Goal: Task Accomplishment & Management: Complete application form

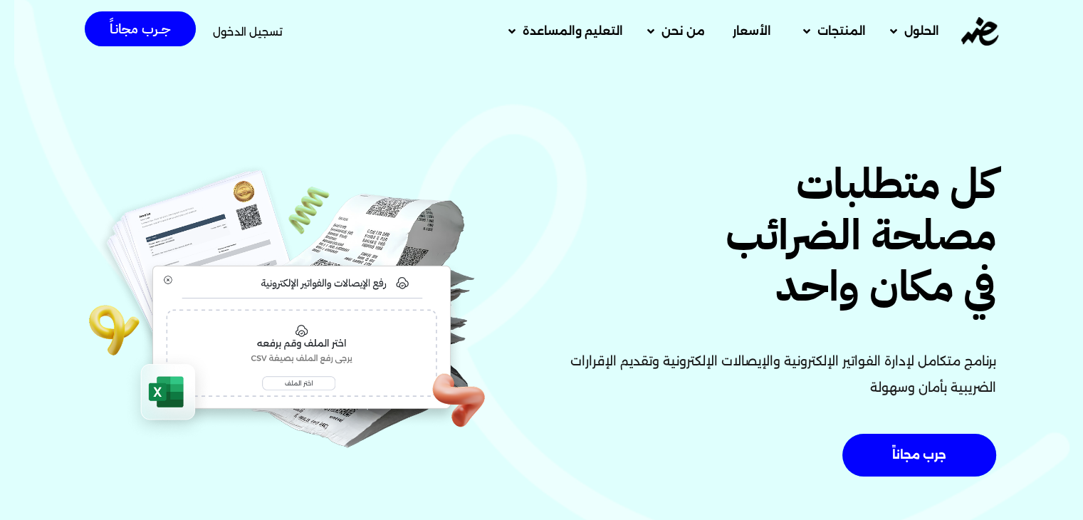
click at [254, 33] on span "تسجيل الدخول" at bounding box center [248, 31] width 70 height 11
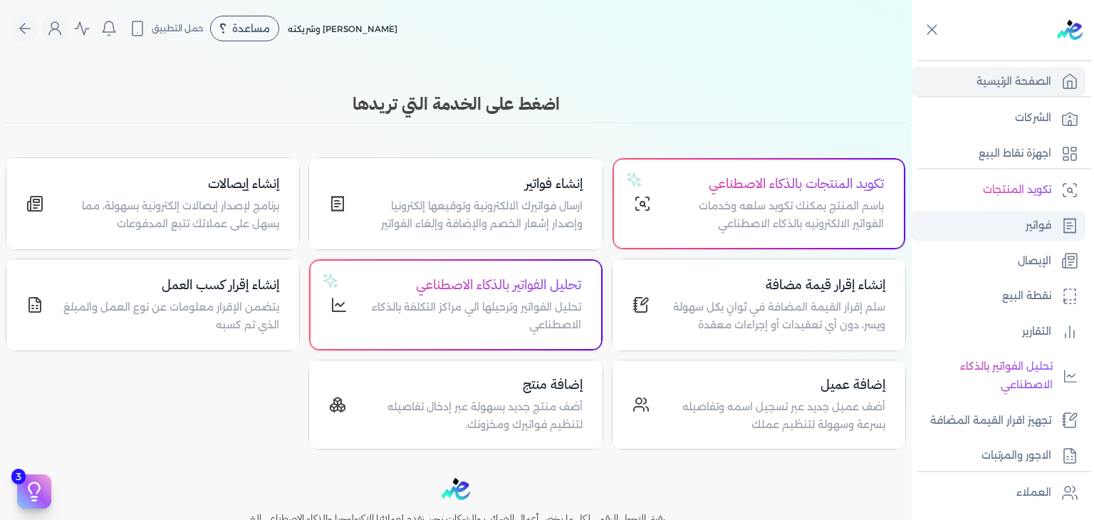
click at [1021, 235] on link "فواتير" at bounding box center [999, 226] width 174 height 30
drag, startPoint x: 1004, startPoint y: 226, endPoint x: 839, endPoint y: 9, distance: 271.9
click at [1004, 226] on link "فواتير" at bounding box center [999, 226] width 174 height 30
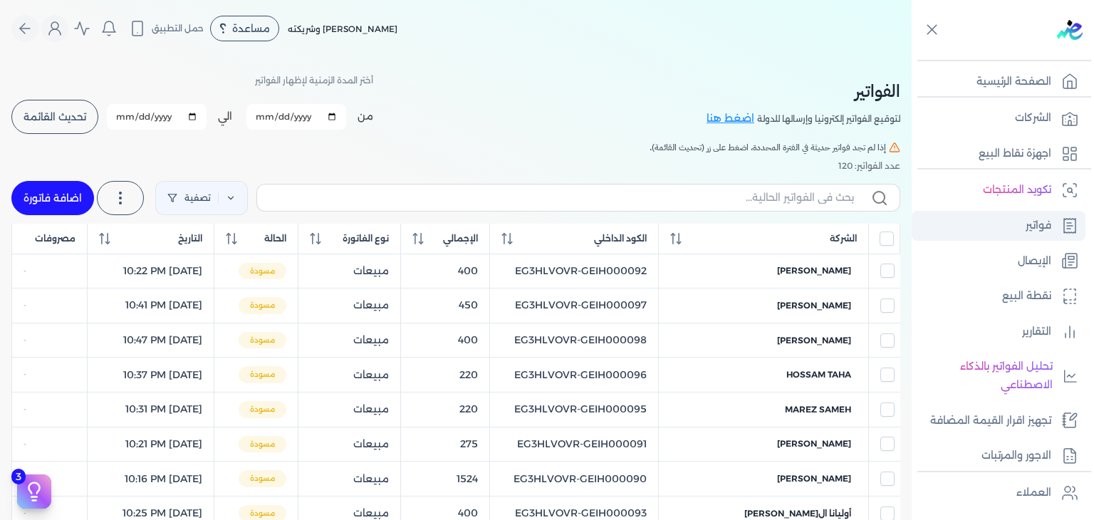
click at [1008, 229] on link "فواتير" at bounding box center [999, 226] width 174 height 30
click at [404, 195] on input "text" at bounding box center [561, 197] width 585 height 15
paste input "EG3HLVOVR-GEIH000108"
type input "EG3HLVOVR-GEIH000108"
checkbox input "false"
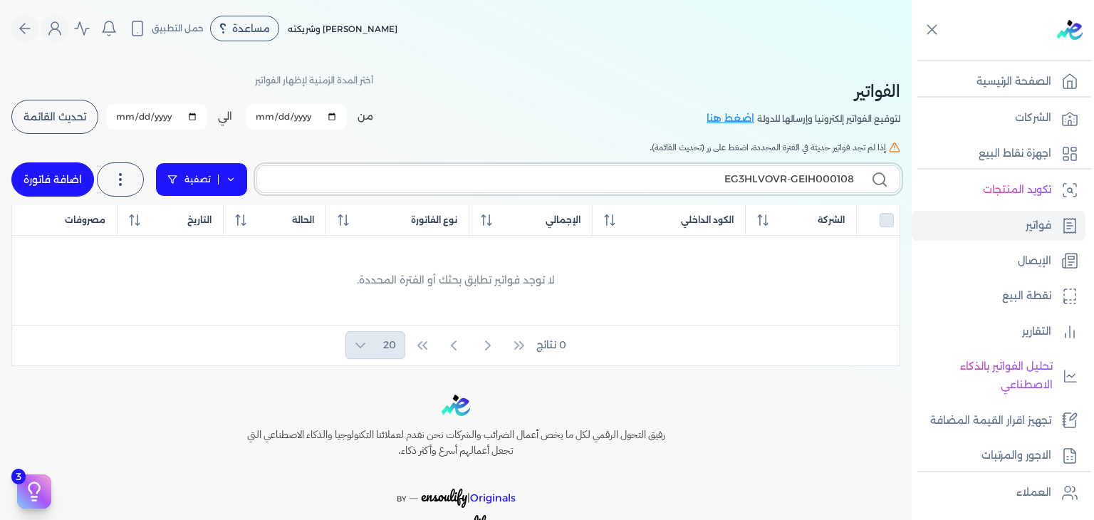
type input "EG3HLVOVR-GEIH000108"
click at [45, 174] on link "اضافة فاتورة" at bounding box center [52, 179] width 83 height 34
select select "EGP"
select select "B"
select select "EGS"
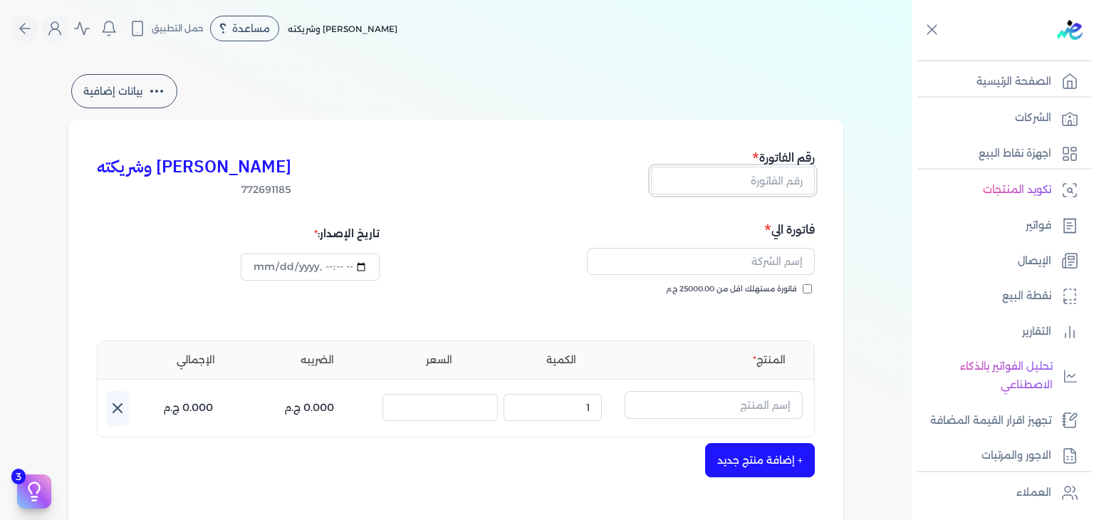
click at [796, 186] on input "text" at bounding box center [733, 180] width 164 height 27
paste input "EG3HLVOVR-GEIH000108"
type input "EG3HLVOVR-GEIH000108"
click at [810, 291] on input "فاتورة مستهلك اقل من 25000.00 ج.م" at bounding box center [807, 288] width 9 height 9
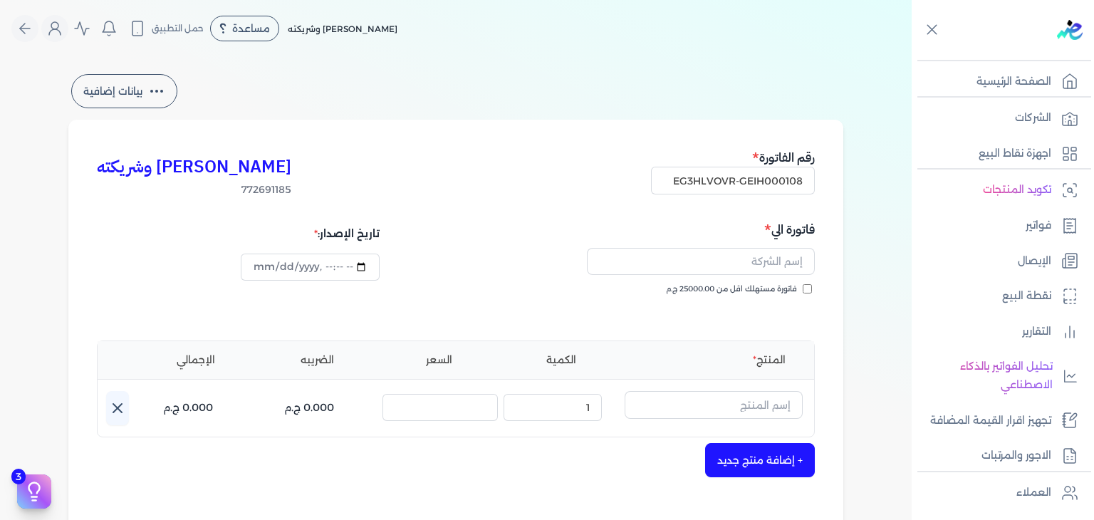
checkbox input "true"
drag, startPoint x: 738, startPoint y: 263, endPoint x: 752, endPoint y: 265, distance: 14.4
click at [738, 263] on input "text" at bounding box center [701, 261] width 228 height 27
paste input "nourhan ezz"
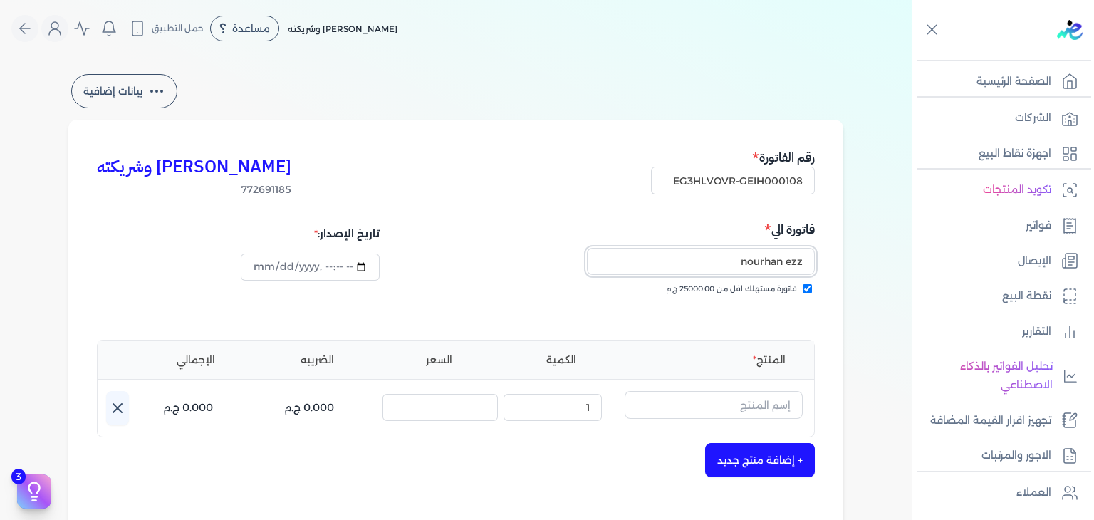
type input "nourhan ezz"
click at [754, 405] on input "text" at bounding box center [714, 404] width 178 height 27
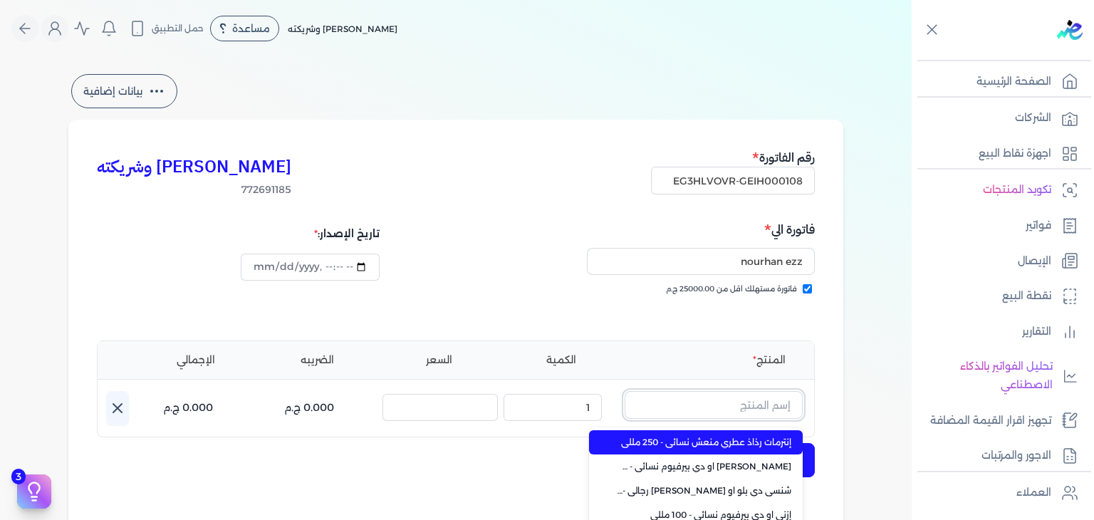
paste input "nourhan ezz"
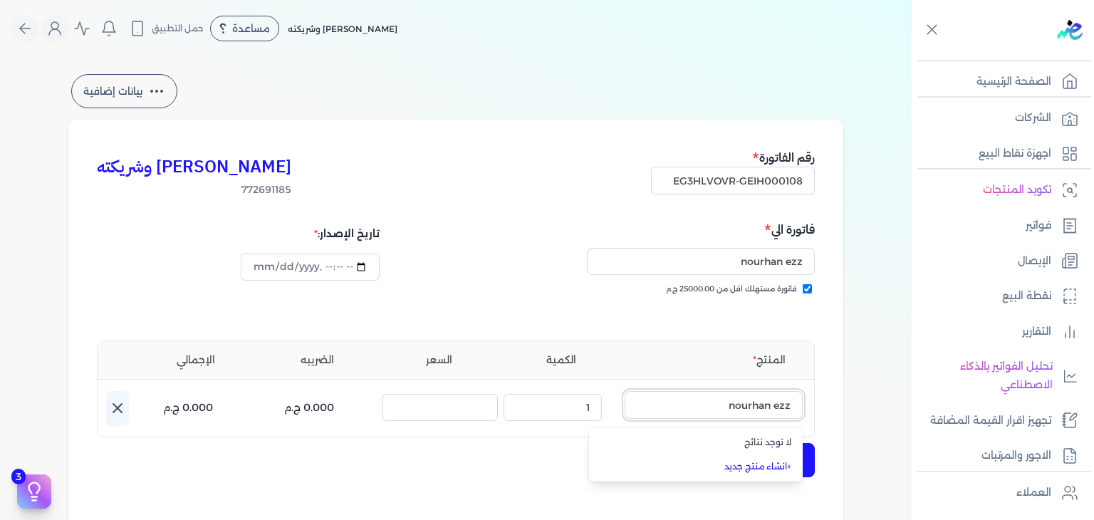
type input "nourhan ezz"
click at [768, 462] on link "+ انشاء منتج جديد" at bounding box center [704, 466] width 174 height 13
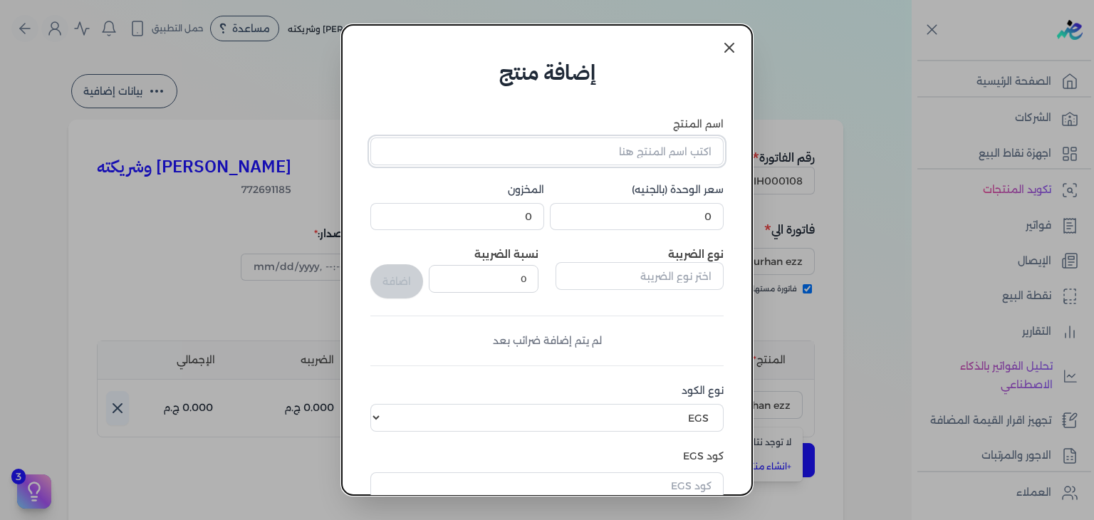
click at [667, 149] on input "اسم المنتج" at bounding box center [546, 150] width 353 height 27
paste input "مس ميامي او دي بيرفيوم للجنسين - 100 مللي"
type input "مس ميامي او دي بيرفيوم للجنسين - 100 مللي"
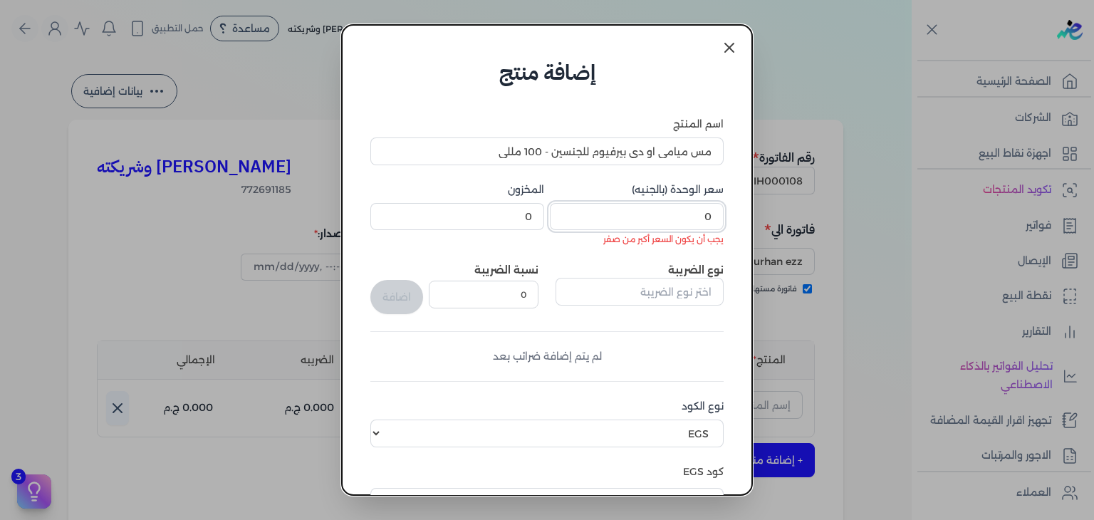
paste input "807"
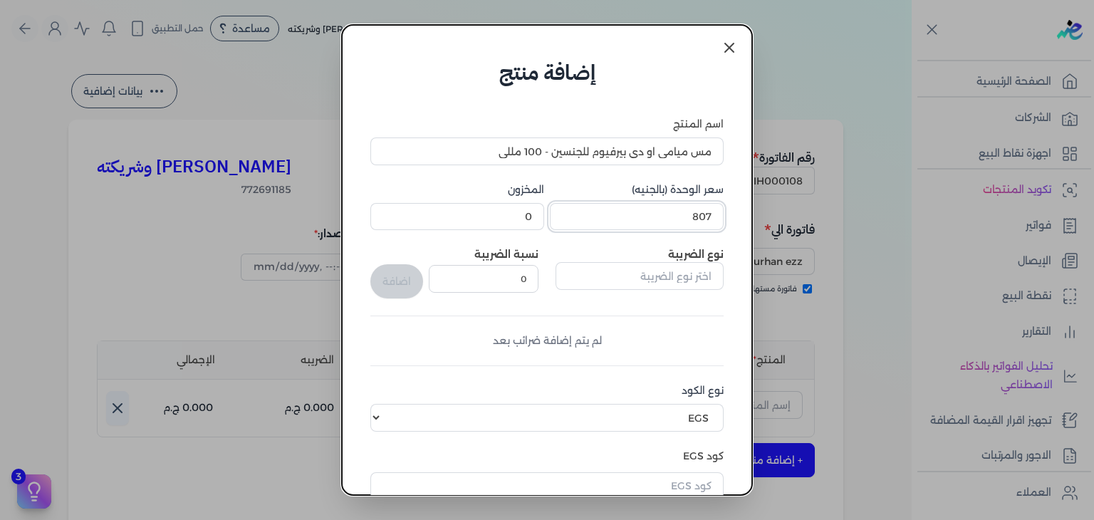
type input "807"
click at [514, 281] on input "0" at bounding box center [484, 278] width 110 height 27
click at [516, 207] on input "0" at bounding box center [457, 216] width 174 height 27
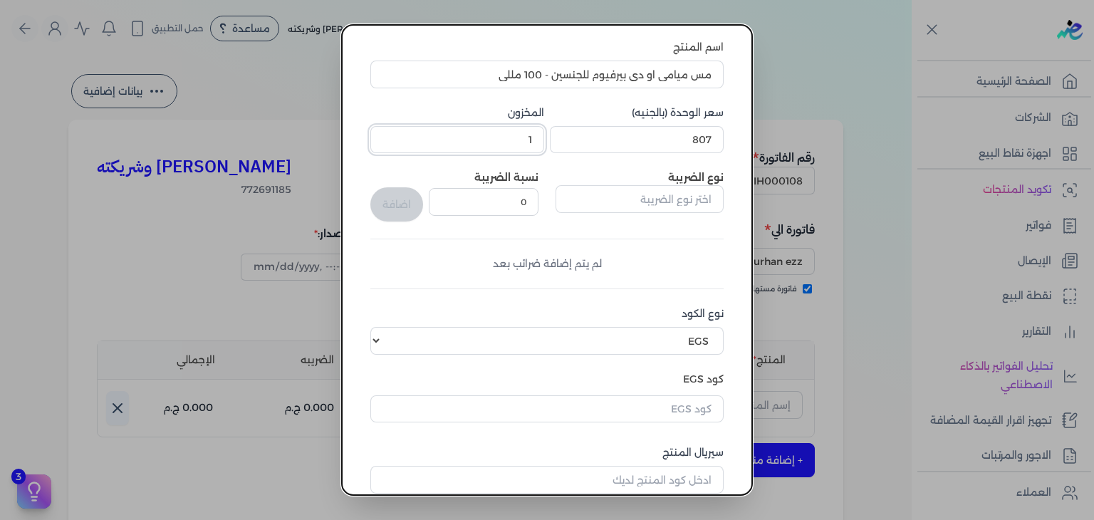
scroll to position [214, 0]
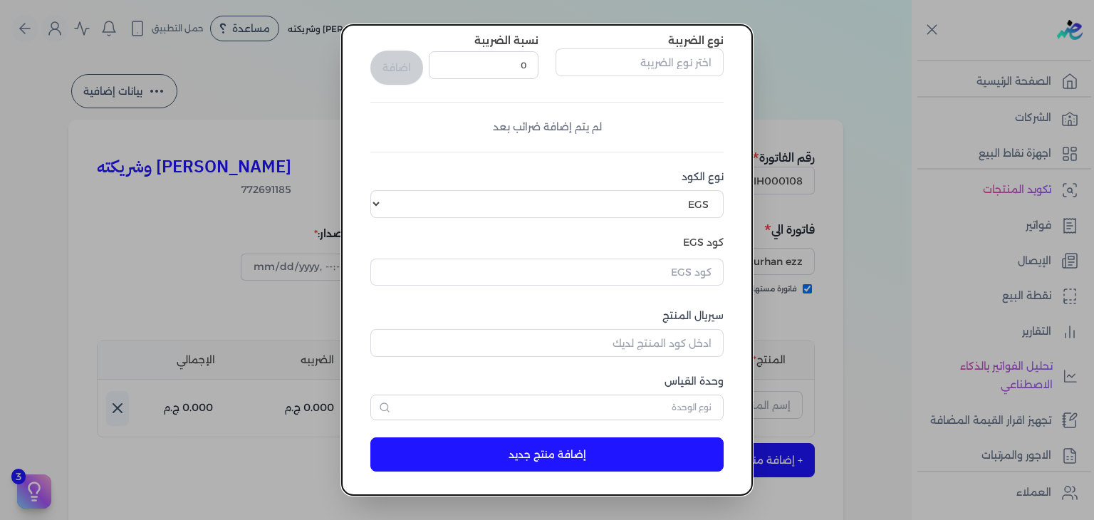
type input "1"
click at [629, 269] on input "text" at bounding box center [546, 272] width 353 height 27
paste input "EG-772691185-EPCF-E-EDP-U-100-31"
click at [677, 270] on input "EG-772691185-EPCF-E-EDP-U-100-31" at bounding box center [546, 272] width 353 height 27
paste input "text"
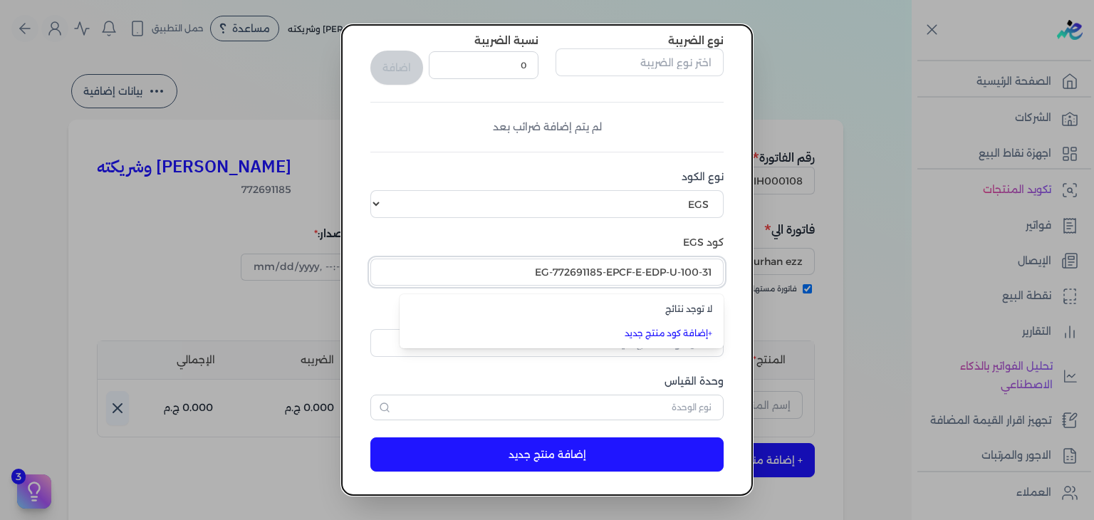
type input "EG-772691185-EPCF-E-EDP-U-100-31"
paste input "EG-772691185-EPCF-E-EDP-U-100-31"
type input "EG-772691185-EPCF-E-EDP-U-100-31"
click at [689, 334] on link "+ إضافة كود منتج جديد" at bounding box center [570, 333] width 284 height 13
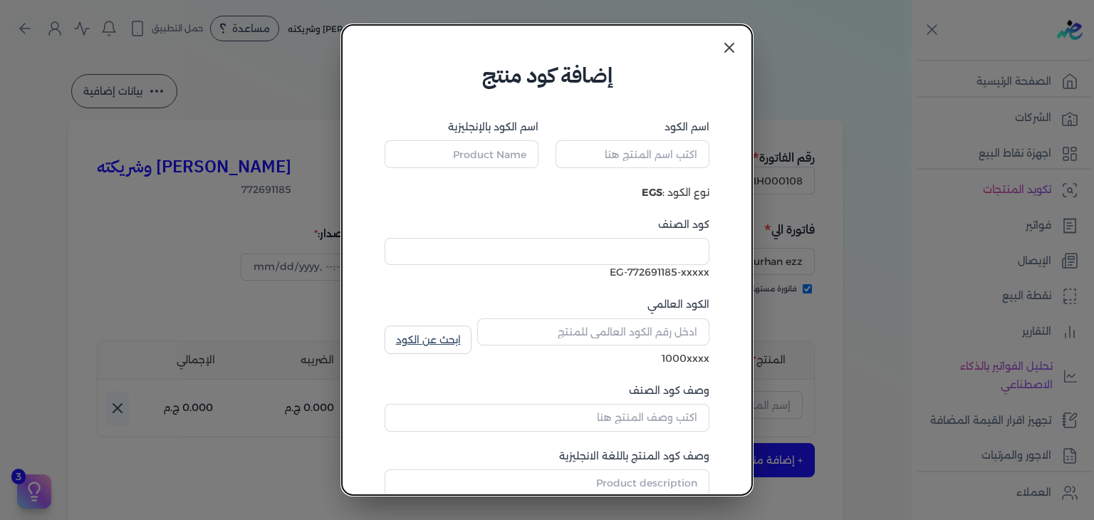
click at [744, 51] on link at bounding box center [729, 48] width 34 height 34
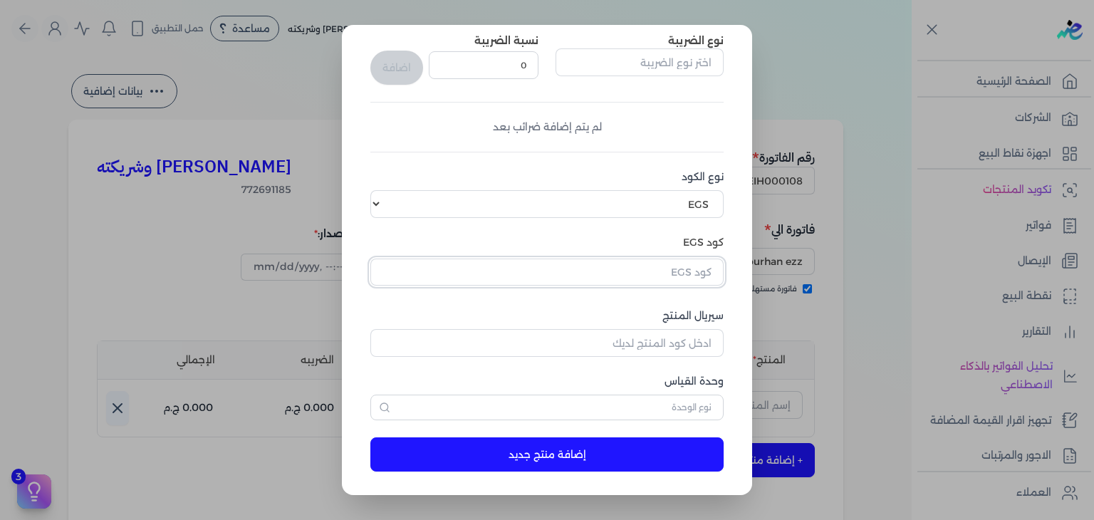
click at [676, 262] on input "text" at bounding box center [546, 272] width 353 height 27
paste input "EG-772691185-EPCF-E-EDP-U-100-31"
type input "EG-772691185-EPCF-E-EDP-U-100-31"
click at [845, 259] on dialog "إضافة منتج اسم المنتج مس ميامي او دي بيرفيوم للجنسين - 100 مللي سعر الوحدة (بال…" at bounding box center [547, 260] width 1094 height 520
click at [866, 194] on dialog "إضافة منتج اسم المنتج مس ميامي او دي بيرفيوم للجنسين - 100 مللي سعر الوحدة (بال…" at bounding box center [547, 260] width 1094 height 520
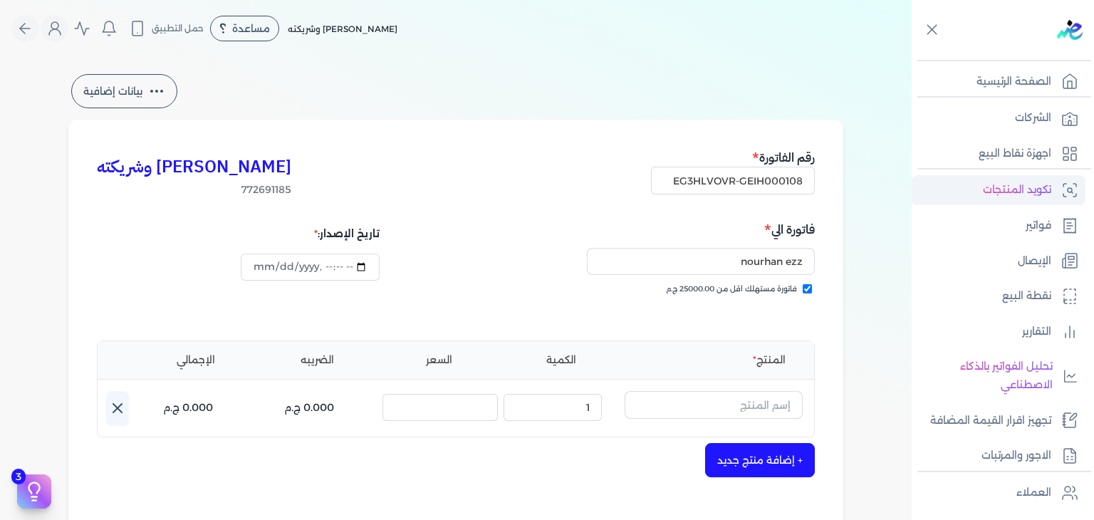
click at [992, 189] on p "تكويد المنتجات" at bounding box center [1017, 190] width 68 height 19
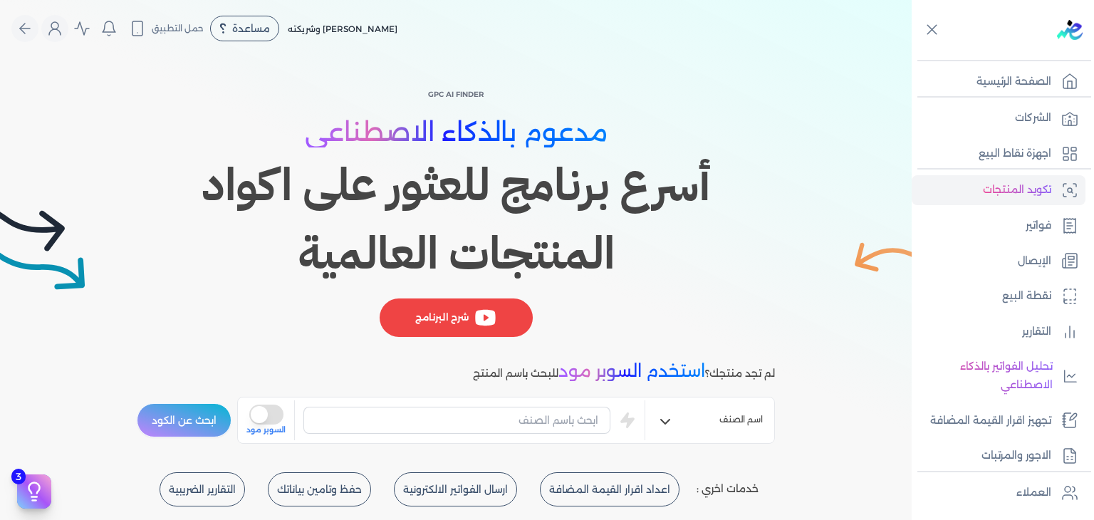
scroll to position [248, 0]
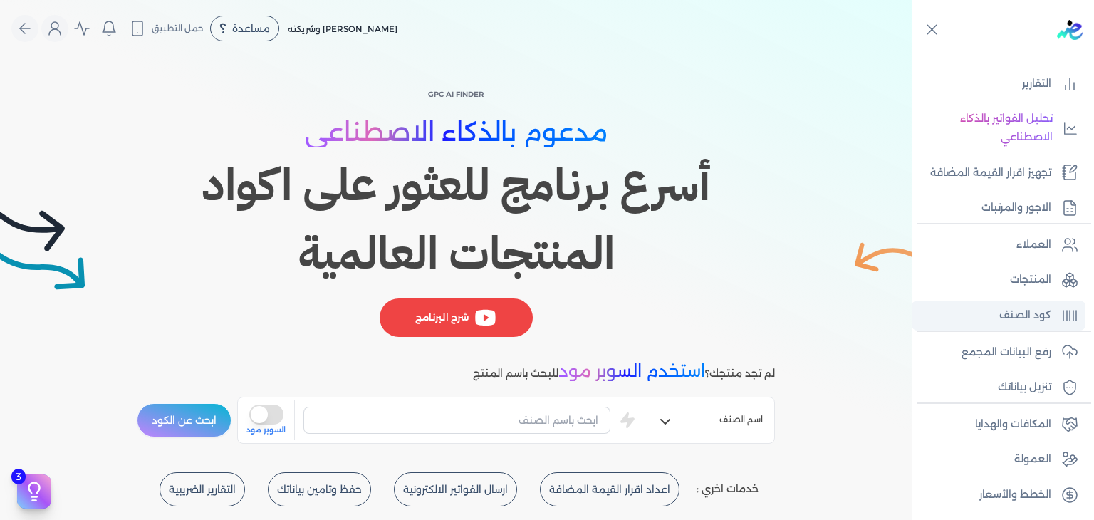
click at [1023, 306] on p "كود الصنف" at bounding box center [1025, 315] width 52 height 19
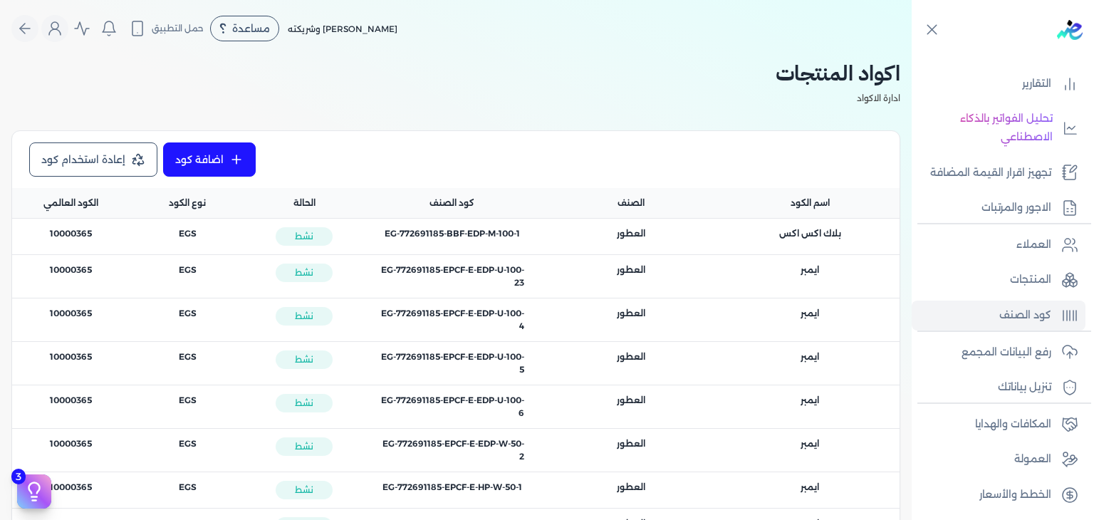
click at [362, 155] on div "اضافة كود إعادة استخدام كود" at bounding box center [455, 159] width 853 height 34
click at [33, 28] on icon "Global" at bounding box center [24, 28] width 17 height 17
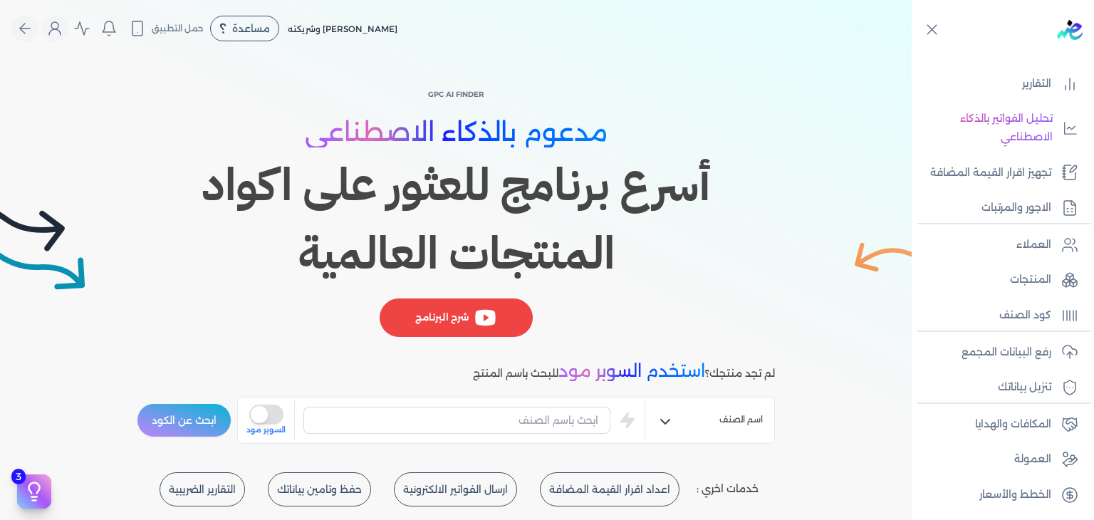
click at [350, 24] on span "[PERSON_NAME] وشريكته" at bounding box center [343, 29] width 110 height 11
click at [63, 33] on icon "Global" at bounding box center [54, 28] width 17 height 17
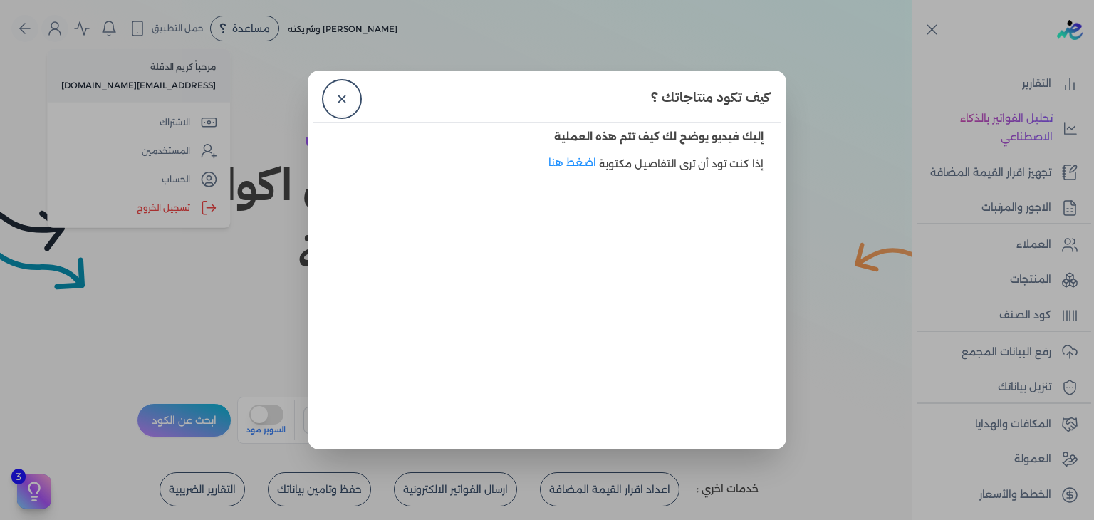
click at [194, 203] on dialog "كيف تكود منتاجاتك ؟ ✕ إليك فيديو يوضح لك كيف تتم هذه العملية إذا كنت تود أن ترى…" at bounding box center [547, 260] width 1094 height 520
click at [342, 96] on link "✕" at bounding box center [342, 99] width 34 height 34
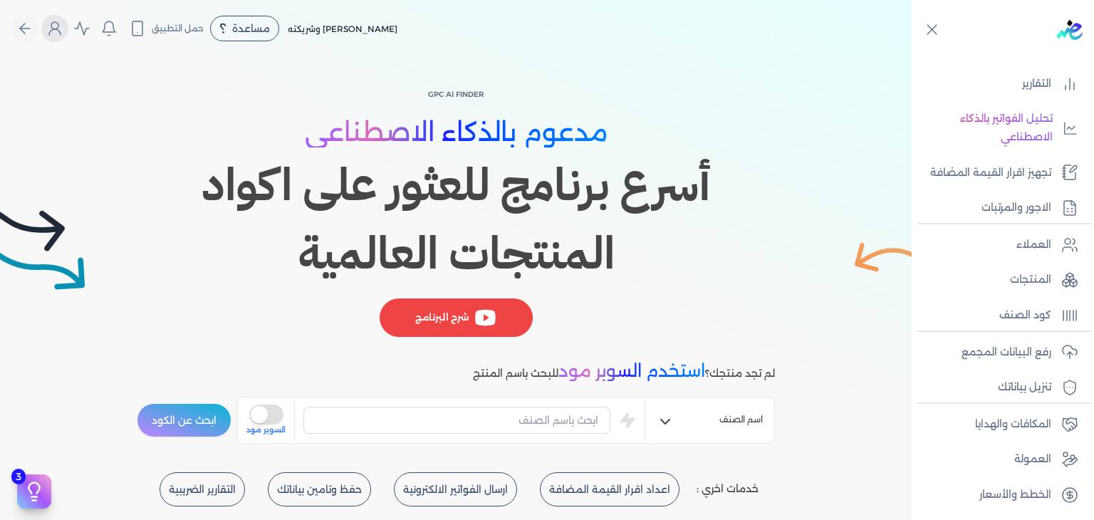
click at [48, 34] on button "Global" at bounding box center [54, 28] width 27 height 27
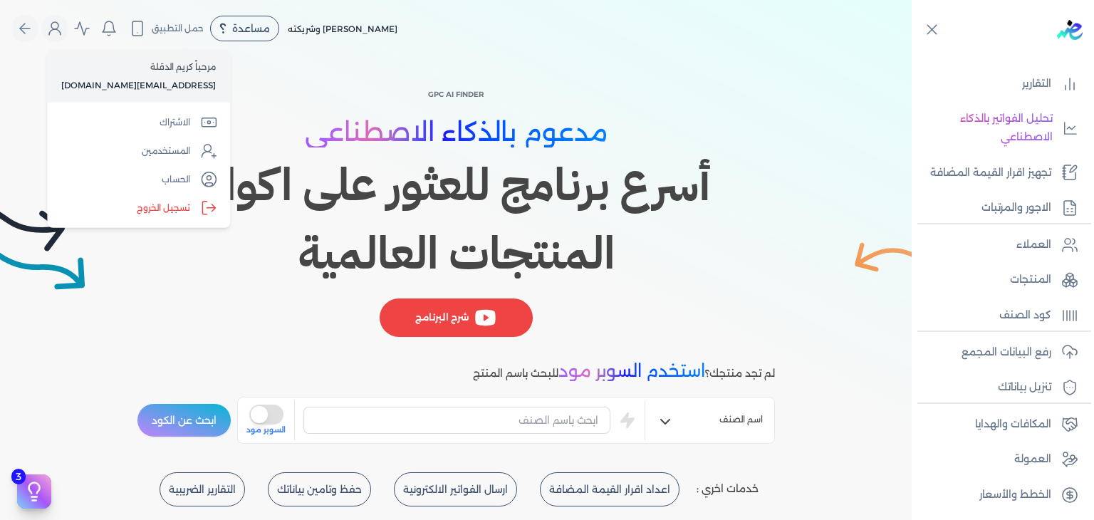
click at [183, 203] on label "تسجيل الخروج" at bounding box center [139, 208] width 172 height 28
click at [912, 57] on input "Close" at bounding box center [912, 57] width 0 height 0
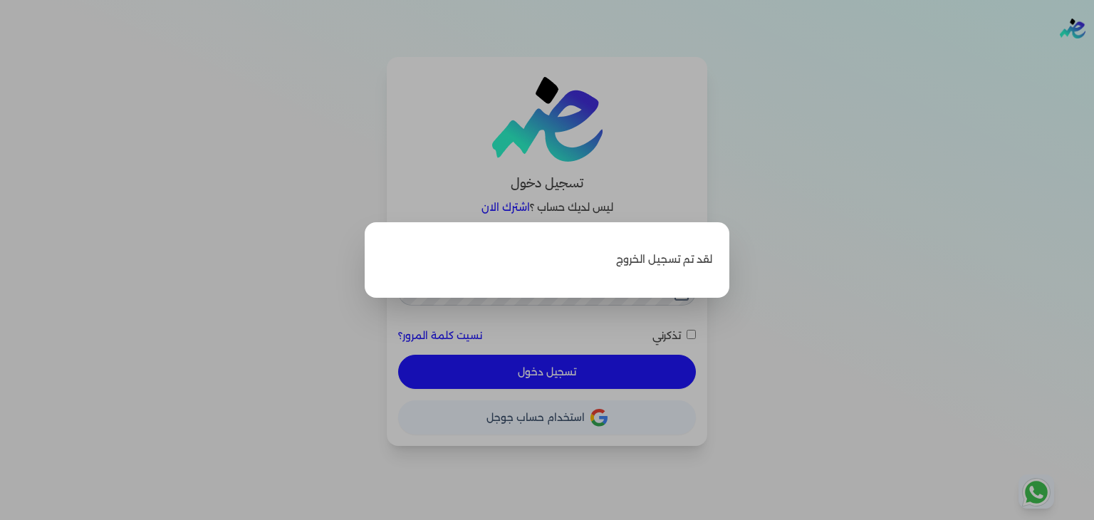
type input "[EMAIL_ADDRESS][DOMAIN_NAME]"
click at [814, 157] on label "Close" at bounding box center [547, 260] width 1094 height 520
click at [1093, 57] on input "Close" at bounding box center [1094, 57] width 0 height 0
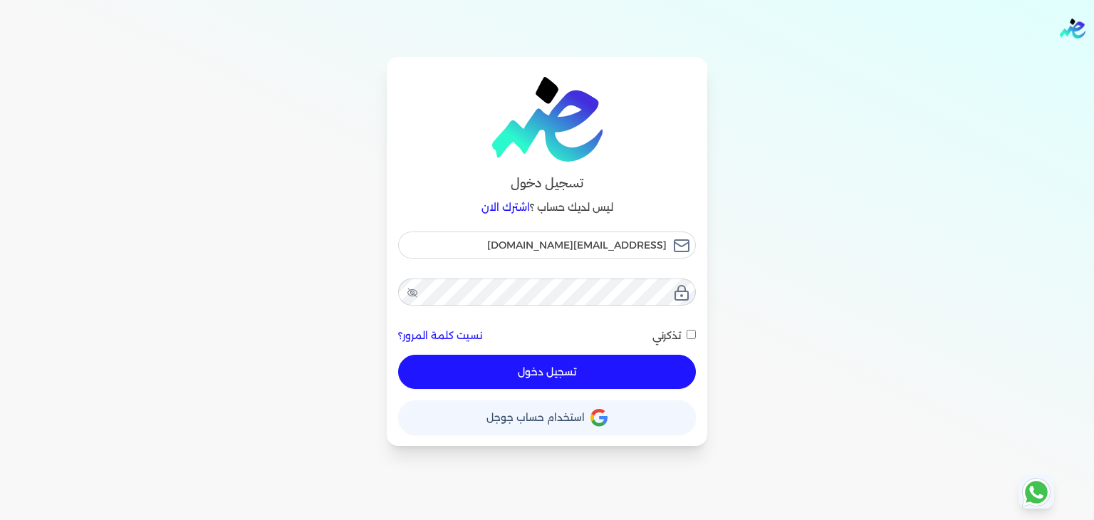
click at [603, 374] on button "تسجيل دخول" at bounding box center [547, 372] width 298 height 34
checkbox input "false"
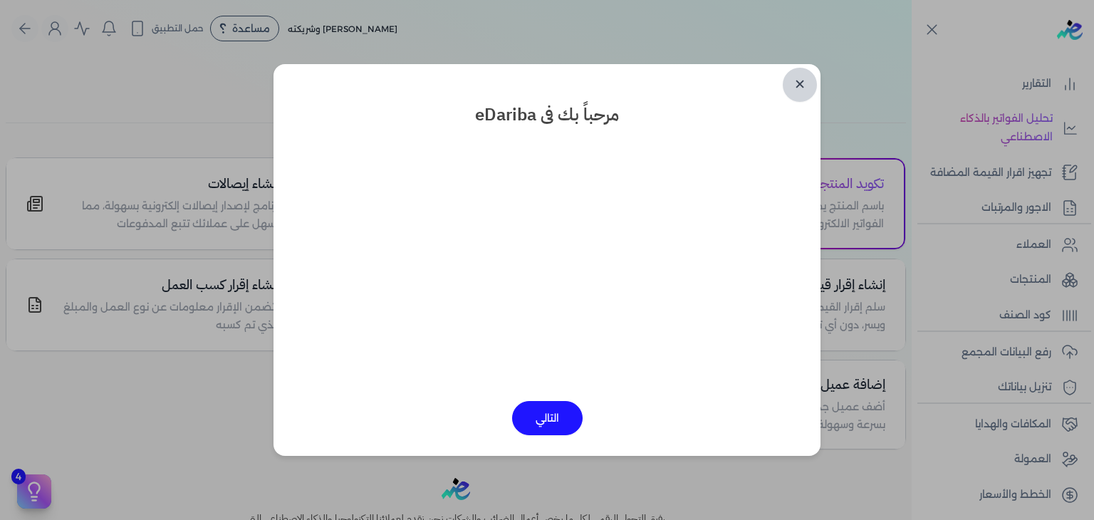
click at [795, 86] on link "✕" at bounding box center [800, 85] width 34 height 34
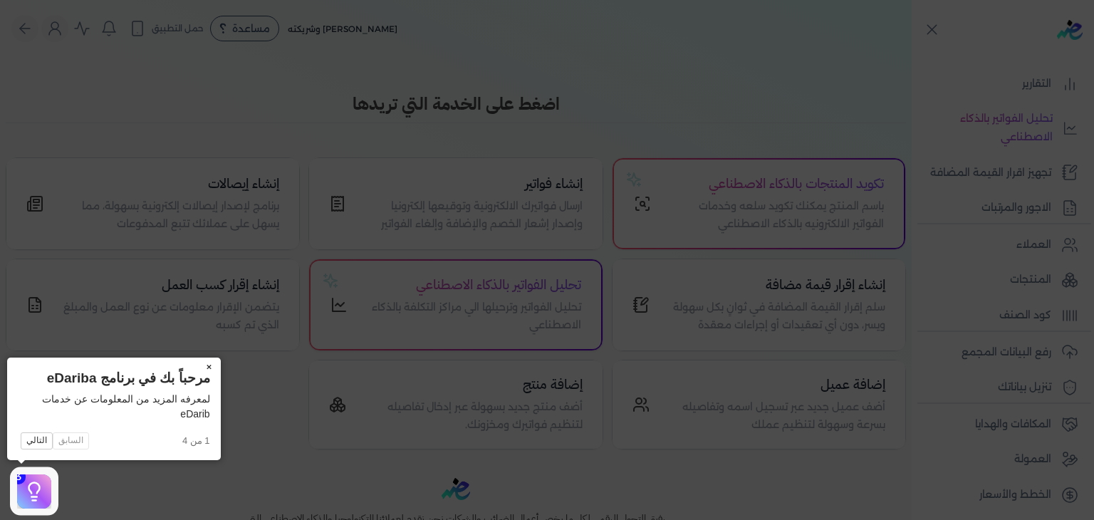
click at [211, 365] on button "×" at bounding box center [209, 368] width 23 height 20
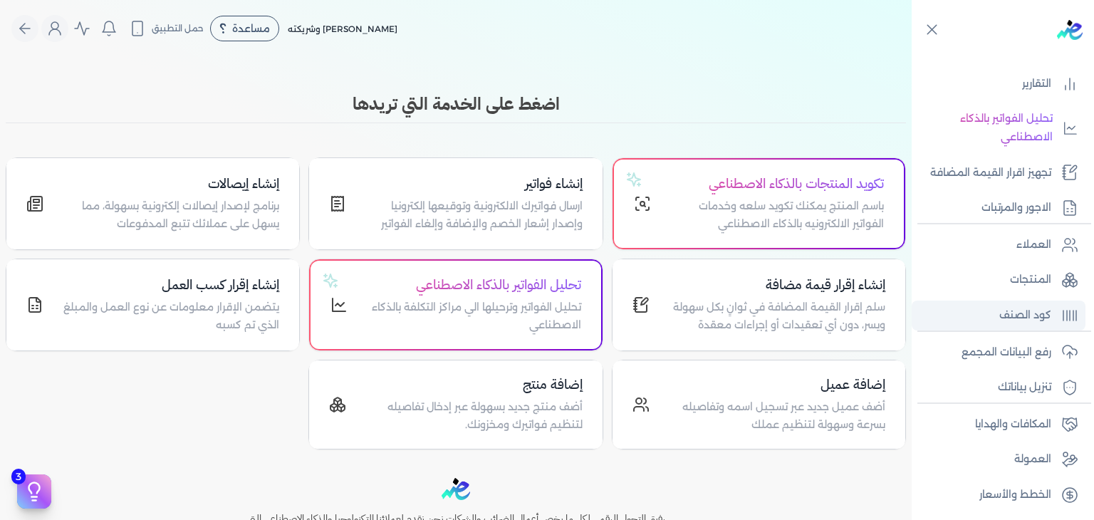
click at [1001, 308] on p "كود الصنف" at bounding box center [1025, 315] width 52 height 19
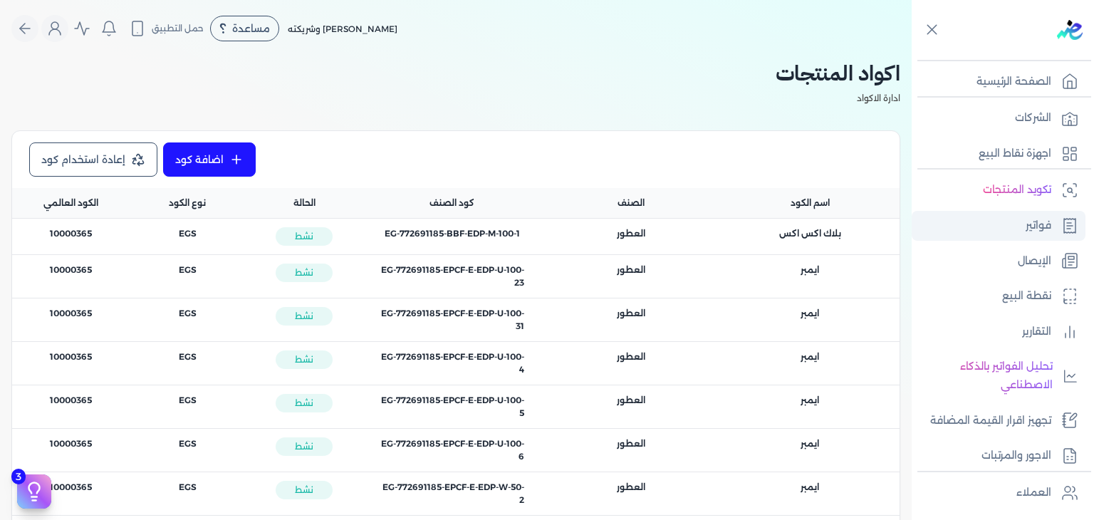
click at [1023, 222] on link "فواتير" at bounding box center [999, 226] width 174 height 30
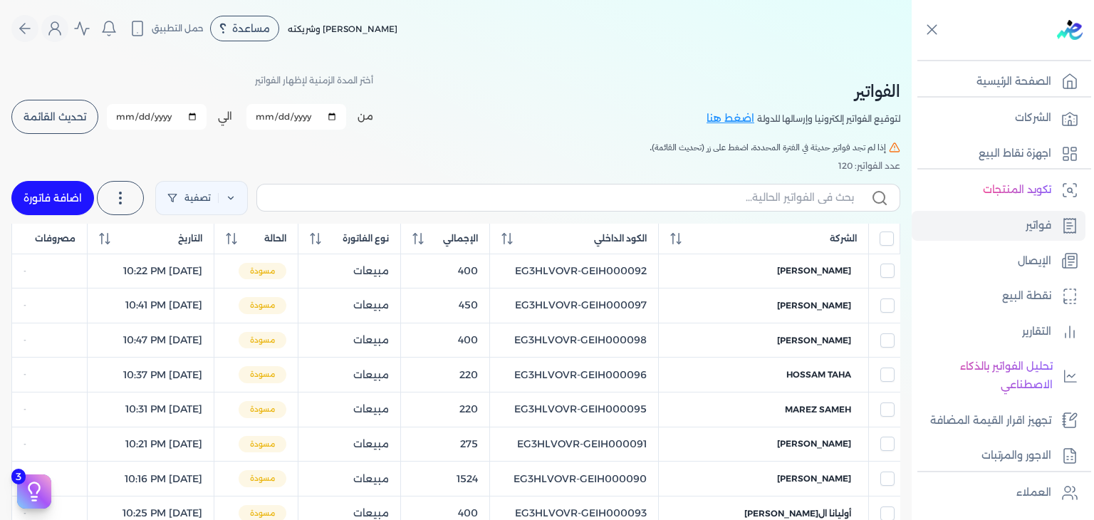
click at [51, 191] on link "اضافة فاتورة" at bounding box center [52, 198] width 83 height 34
select select "EGP"
select select "B"
select select "EGS"
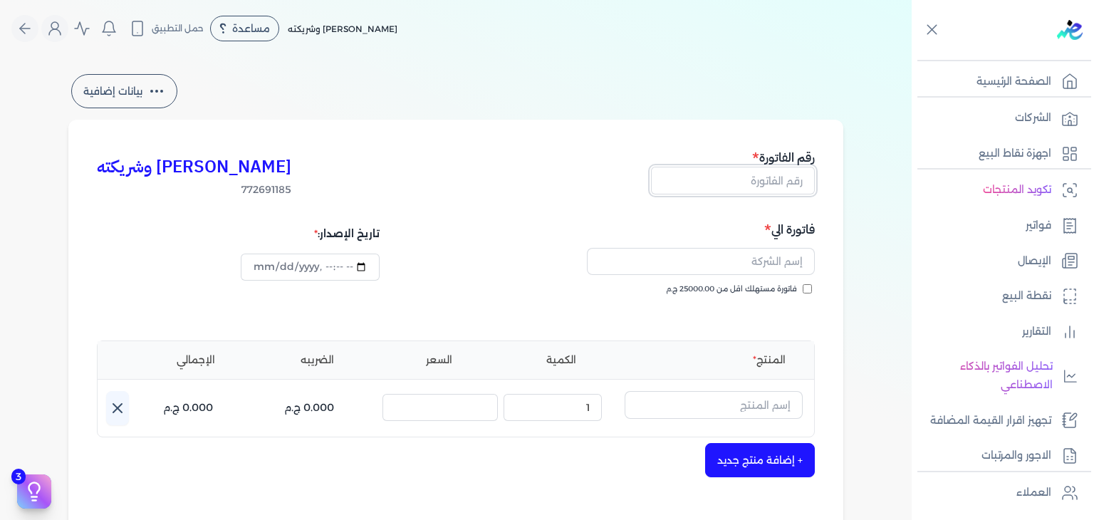
click at [781, 181] on input "text" at bounding box center [733, 180] width 164 height 27
paste input "EG3HLVOVR-GEIH000108"
type input "EG3HLVOVR-GEIH000108"
click at [808, 291] on input "فاتورة مستهلك اقل من 25000.00 ج.م" at bounding box center [807, 288] width 9 height 9
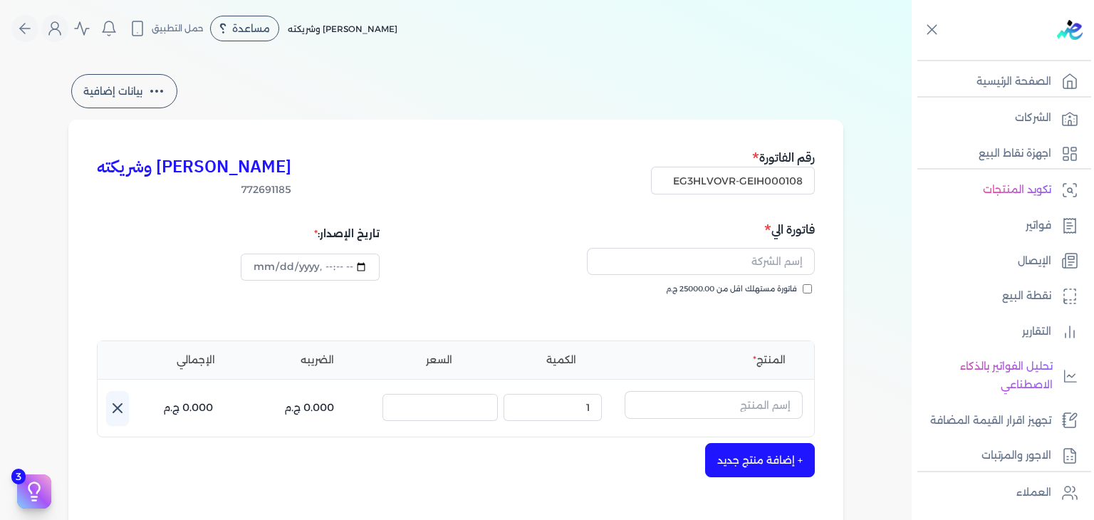
checkbox input "true"
drag, startPoint x: 783, startPoint y: 260, endPoint x: 783, endPoint y: 270, distance: 10.0
click at [783, 260] on input "text" at bounding box center [701, 261] width 228 height 27
paste input "nourhan ezz"
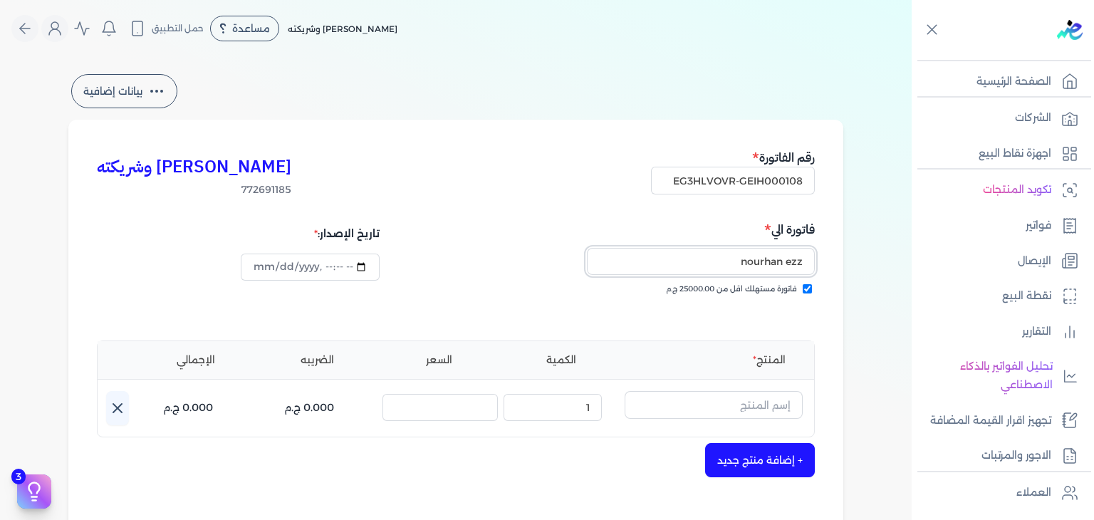
type input "nourhan ezz"
click at [769, 417] on input "text" at bounding box center [714, 404] width 178 height 27
type input "v"
click at [771, 462] on link "+ انشاء منتج جديد" at bounding box center [704, 466] width 174 height 13
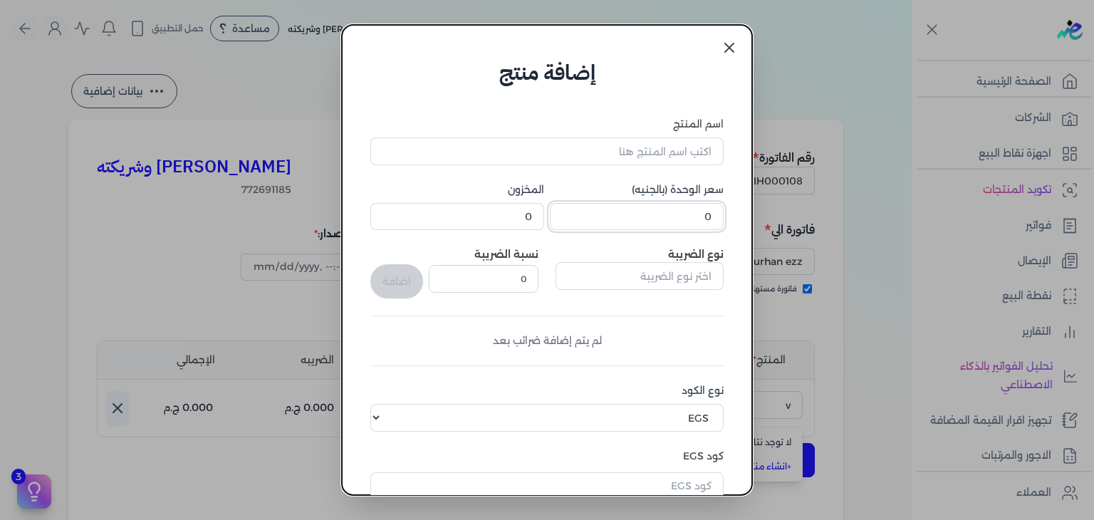
click at [701, 215] on input "0" at bounding box center [637, 216] width 174 height 27
paste input "807"
type input "807"
click at [551, 214] on div "سعر الوحدة (بالجنيه) 807 المخزون 0" at bounding box center [546, 206] width 353 height 48
click at [511, 213] on input "0" at bounding box center [457, 216] width 174 height 27
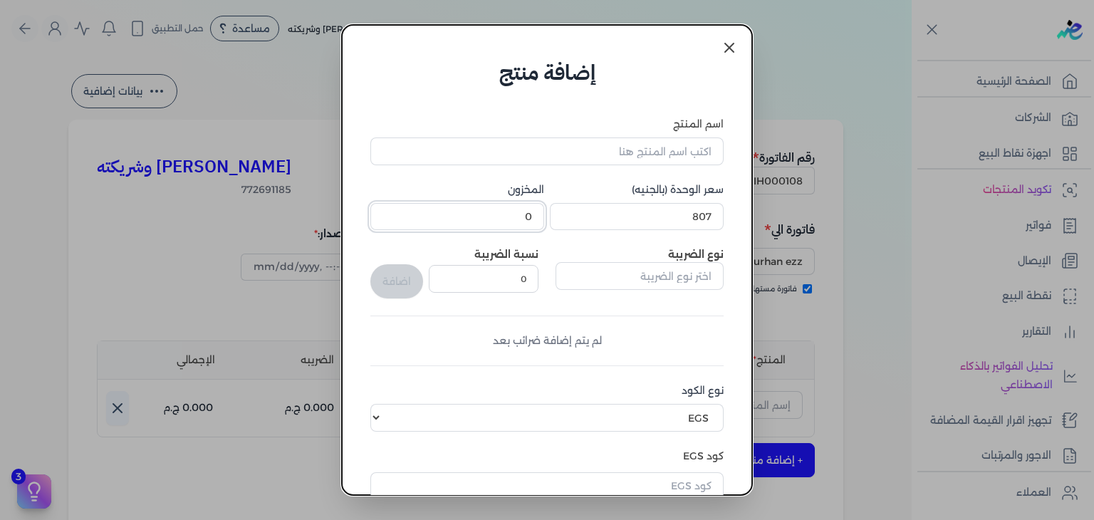
click at [511, 213] on input "0" at bounding box center [457, 216] width 174 height 27
type input "1"
click at [664, 149] on input "اسم المنتج" at bounding box center [546, 150] width 353 height 27
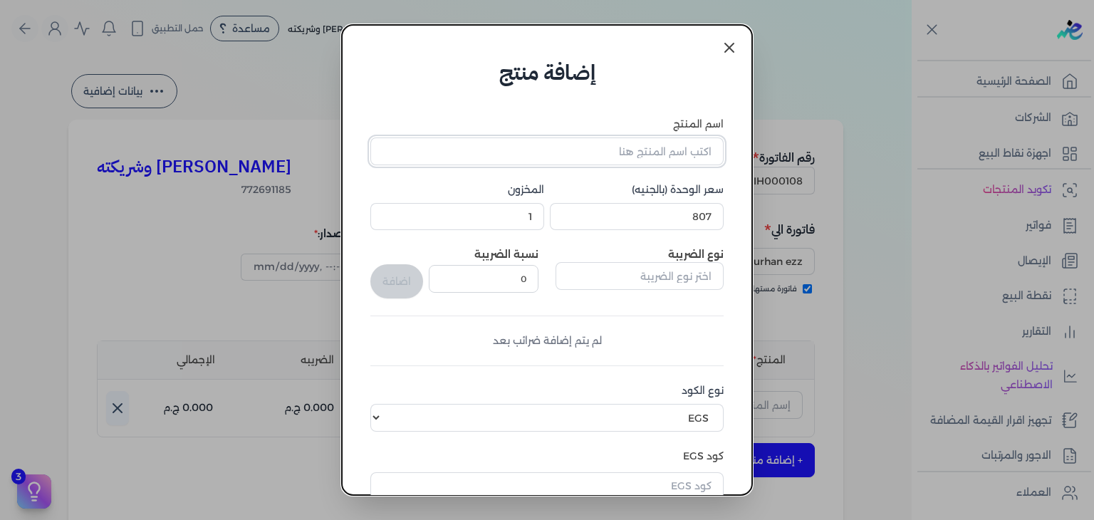
paste input "مس ميامي او دي بيرفيوم للجنسين - 100 مللي"
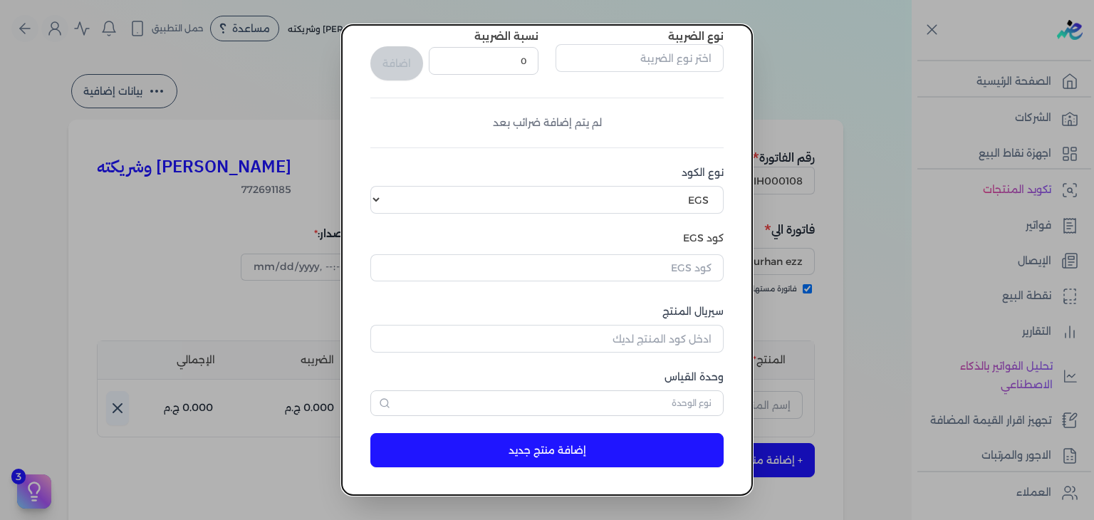
type input "مس ميامي او دي بيرفيوم للجنسين - 100 مللي"
click at [684, 323] on div "سيريال المنتج" at bounding box center [546, 328] width 353 height 48
click at [683, 343] on input "سيريال المنتج" at bounding box center [546, 338] width 353 height 27
paste input "Z93AF9197975DD93ED7C6Z-1"
type input "Z93AF9197975DD93ED7C6Z-1"
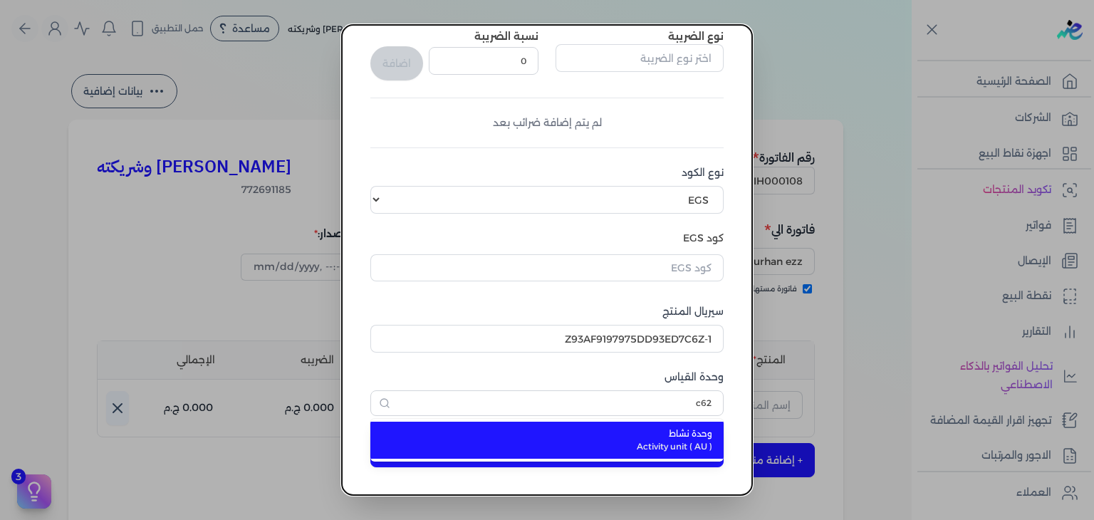
click at [673, 440] on span "Activity unit ( AU )" at bounding box center [555, 446] width 313 height 13
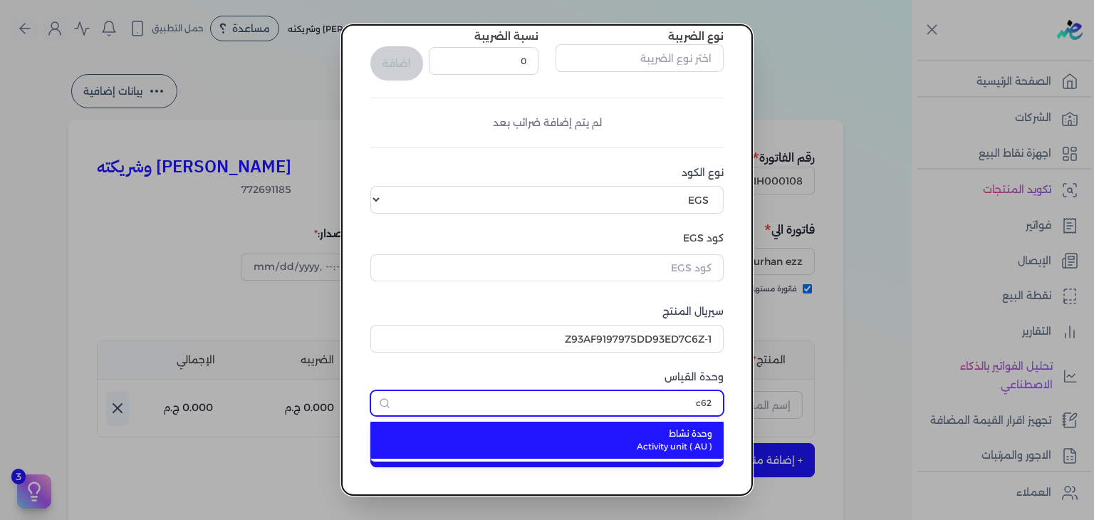
type input "وحدة نشاط"
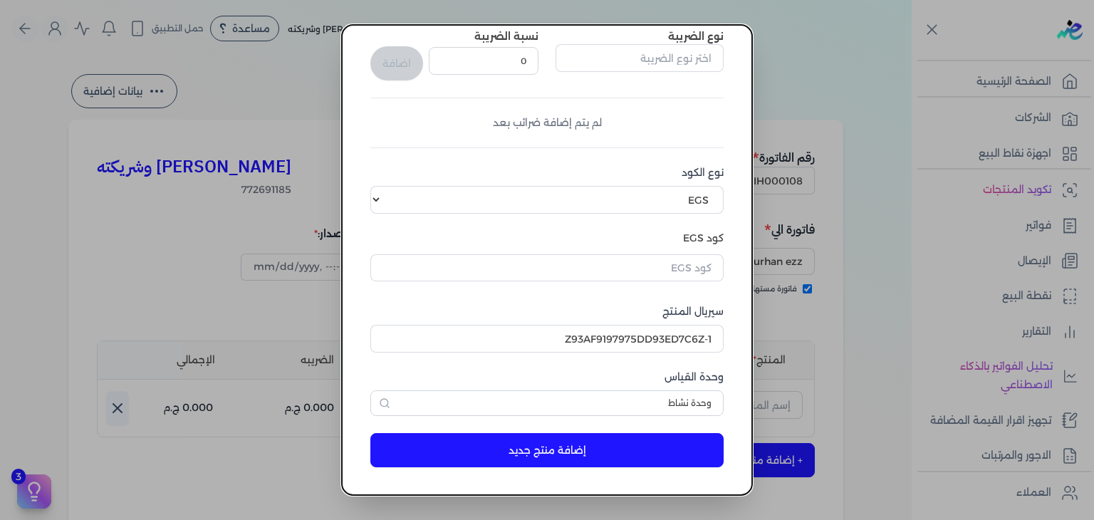
click at [682, 287] on div "اسم المنتج مس ميامي او دي بيرفيوم للجنسين - 100 مللي سعر الوحدة (بالجنيه) 807 ا…" at bounding box center [546, 157] width 353 height 517
click at [695, 274] on input "text" at bounding box center [546, 267] width 353 height 27
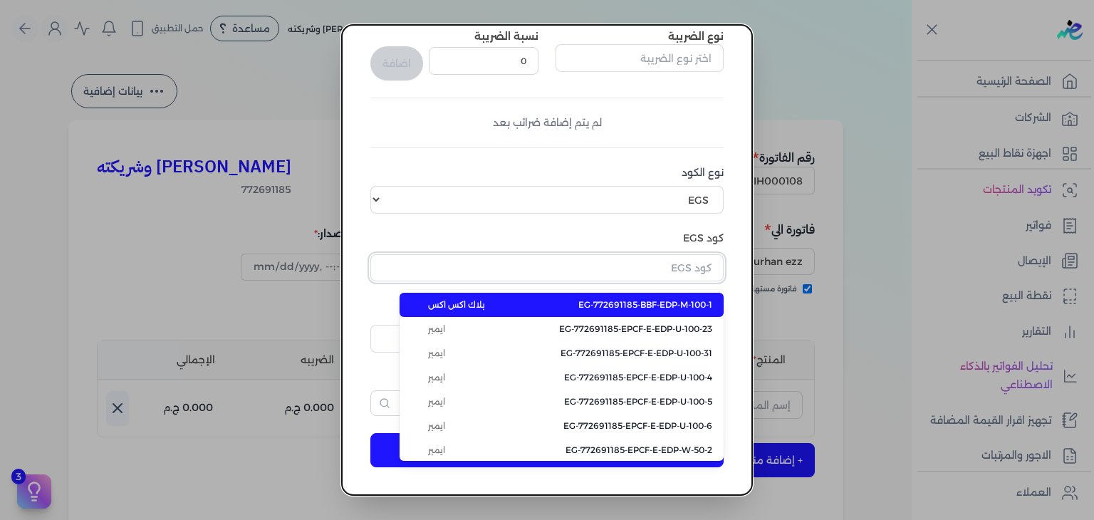
paste input "EG-772691185-EPCF-E-EDP-U-100-31"
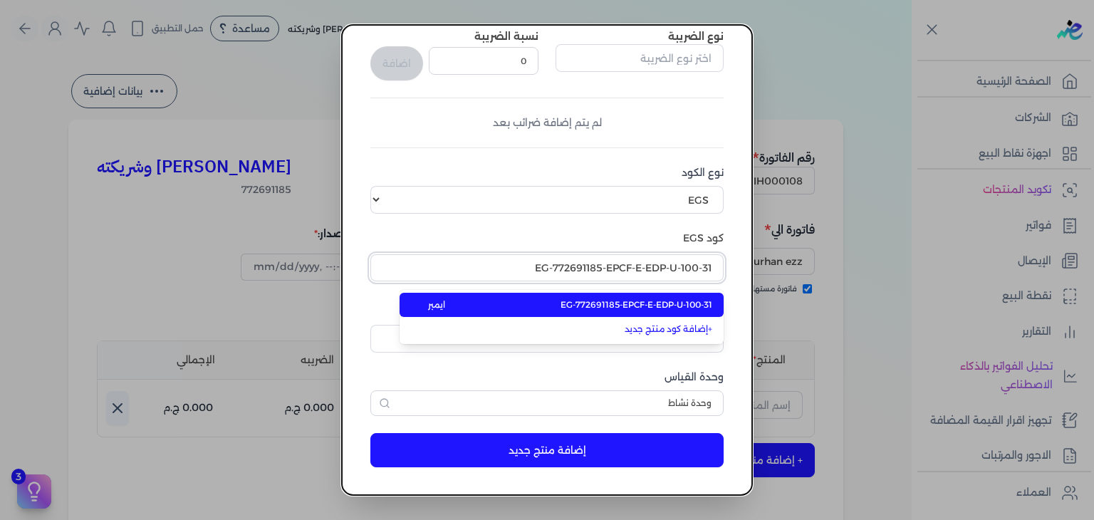
type input "EG-772691185-EPCF-E-EDP-U-100-31"
click at [674, 305] on span "EG-772691185-EPCF-E-EDP-U-100-31" at bounding box center [637, 304] width 152 height 13
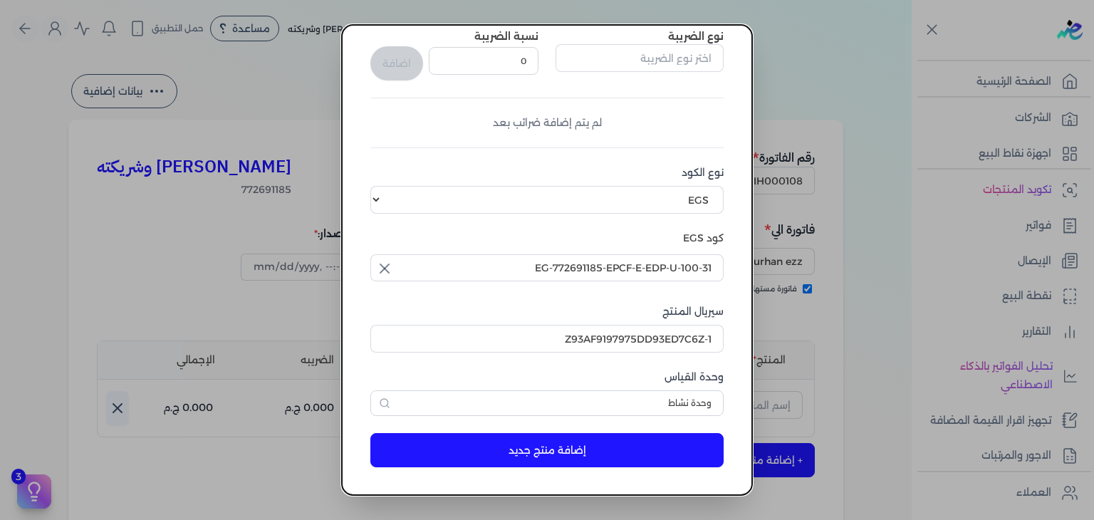
click at [647, 437] on button "إضافة منتج جديد" at bounding box center [546, 450] width 353 height 34
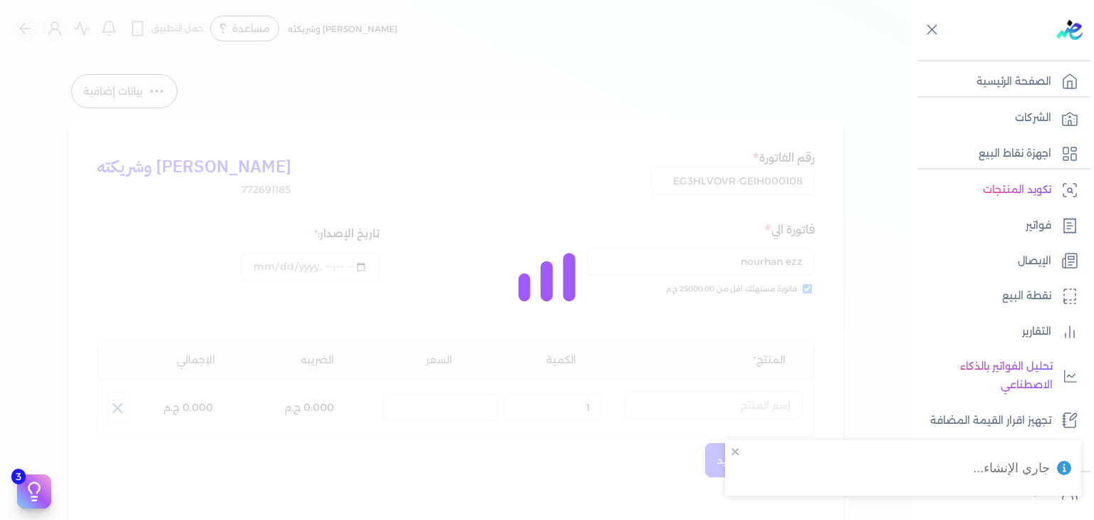
select select "EGS"
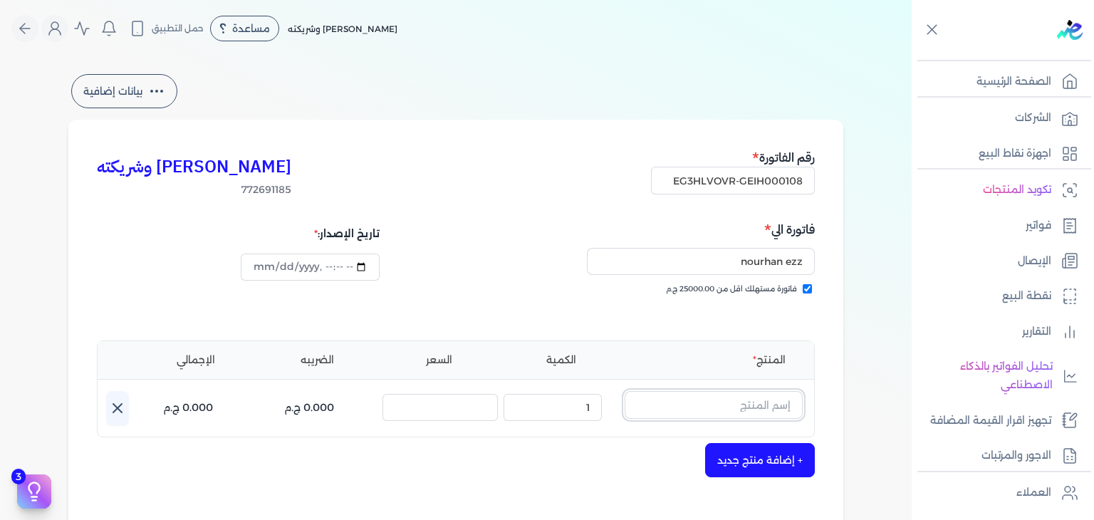
click at [770, 408] on input "text" at bounding box center [714, 404] width 178 height 27
paste input "مس ميامي او دي بيرفيوم للجنسين - 100 مللي"
type input "مس ميامي او دي بيرفيوم للجنسين - 100 مللي"
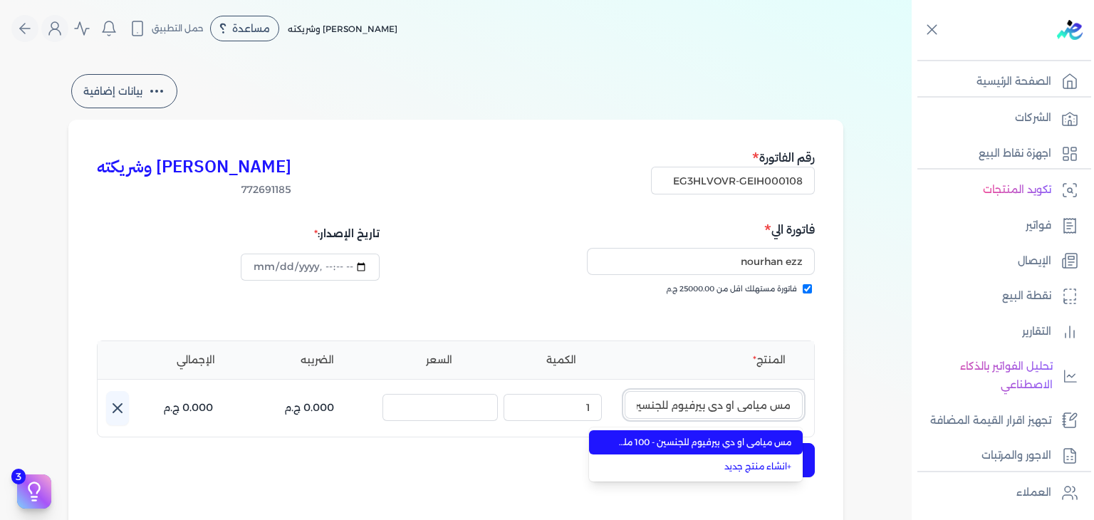
scroll to position [0, -56]
click at [778, 439] on span "مس ميامي او دي بيرفيوم للجنسين - 100 مللي" at bounding box center [704, 442] width 174 height 13
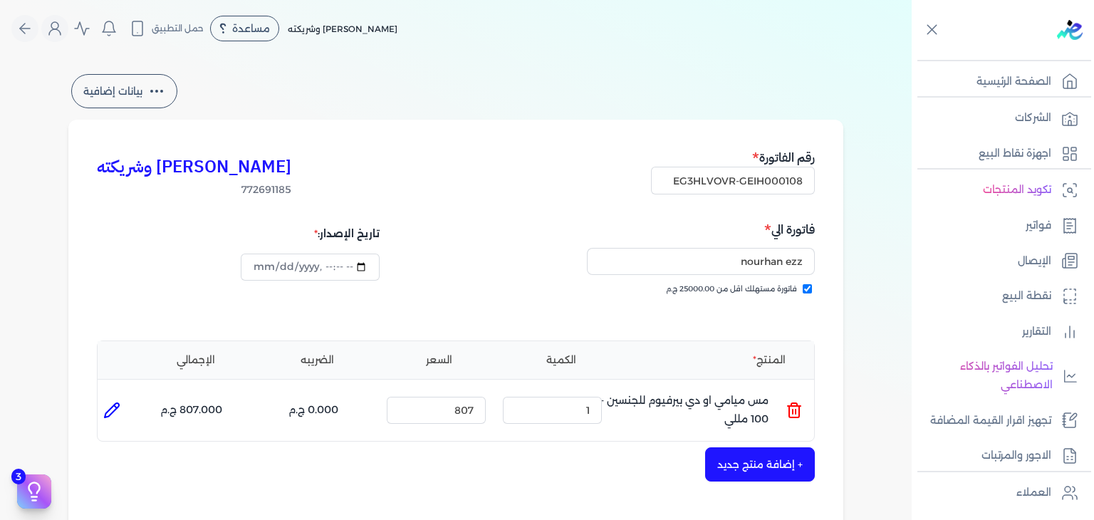
scroll to position [464, 0]
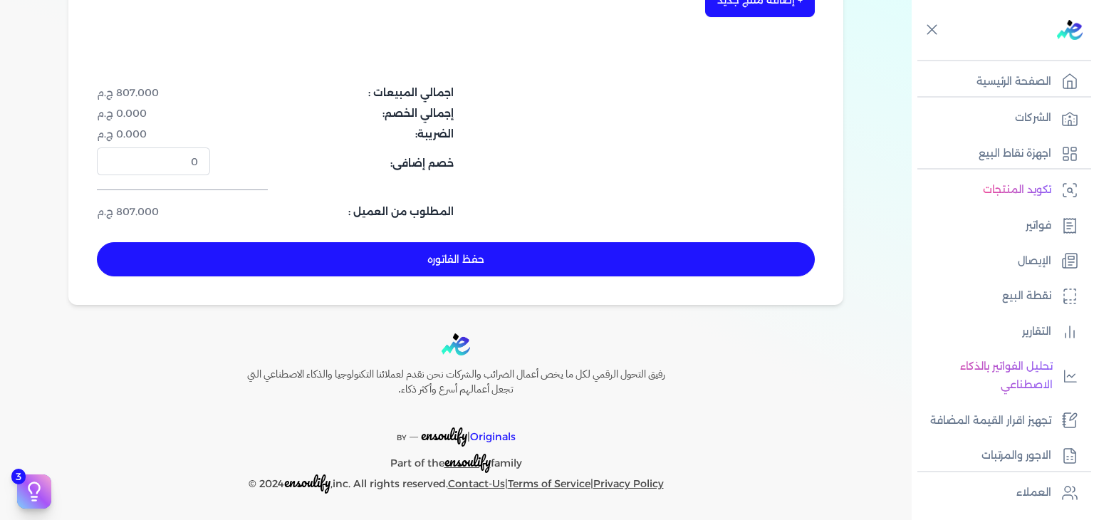
click at [502, 254] on button "حفظ الفاتوره" at bounding box center [456, 259] width 718 height 34
type input "[DATE]"
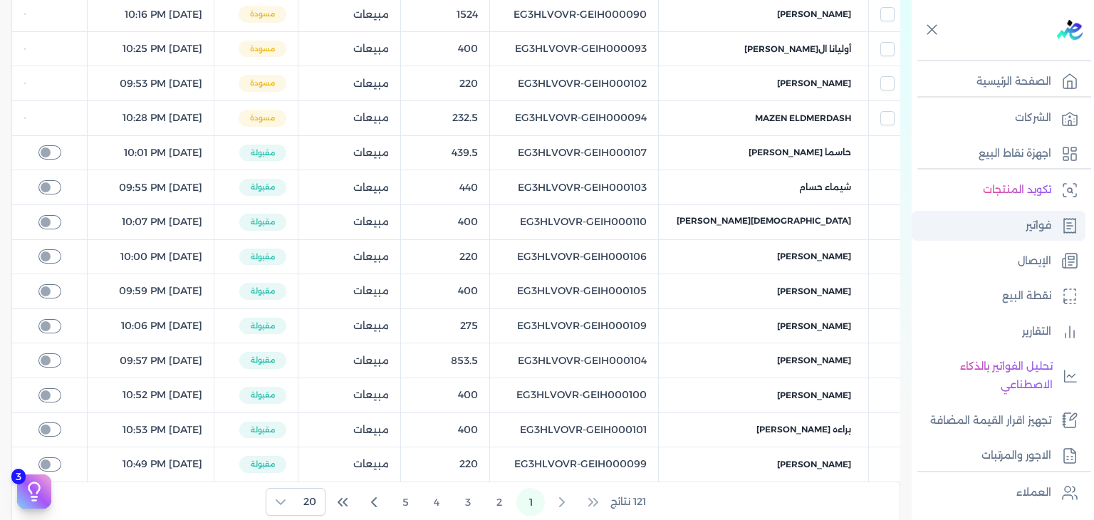
scroll to position [450, 0]
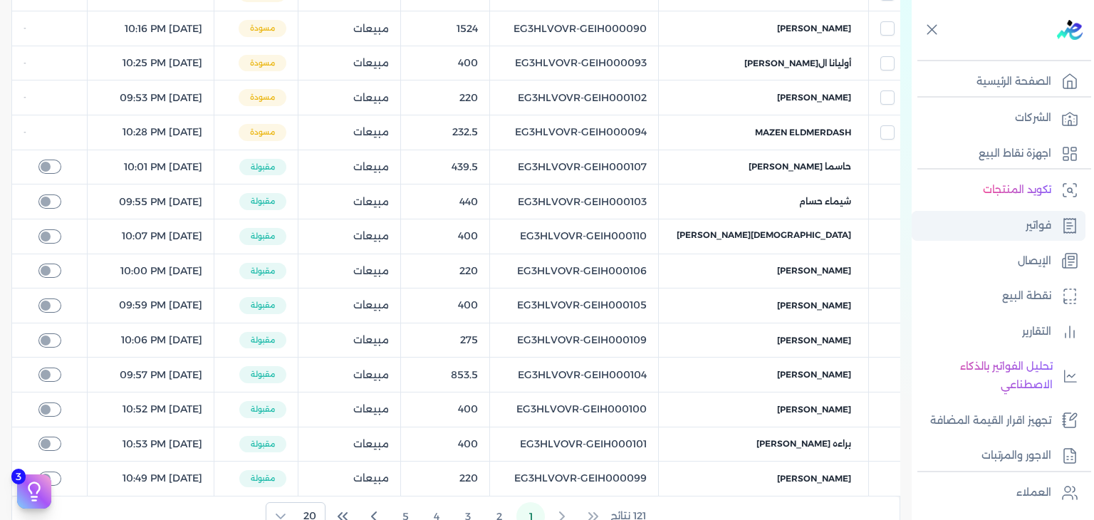
click at [1017, 223] on link "فواتير" at bounding box center [999, 226] width 174 height 30
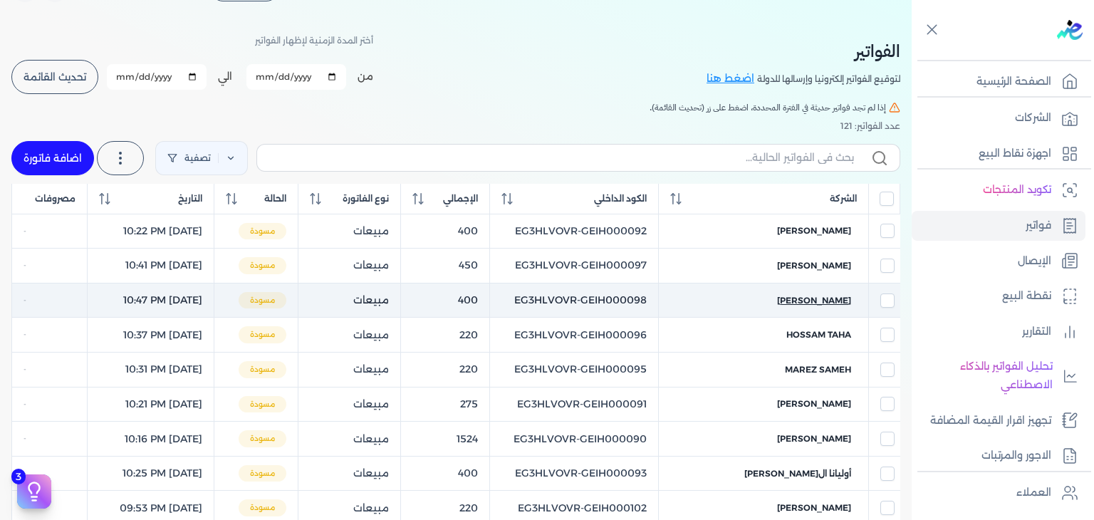
scroll to position [0, 0]
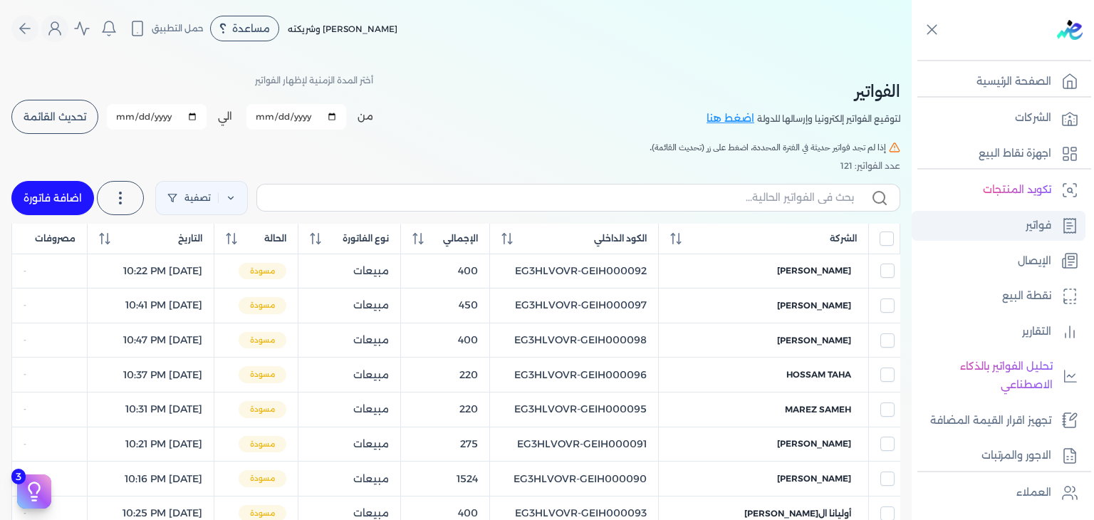
click at [1028, 228] on p "فواتير" at bounding box center [1039, 226] width 26 height 19
click at [61, 126] on button "تحديث القائمة" at bounding box center [54, 117] width 87 height 34
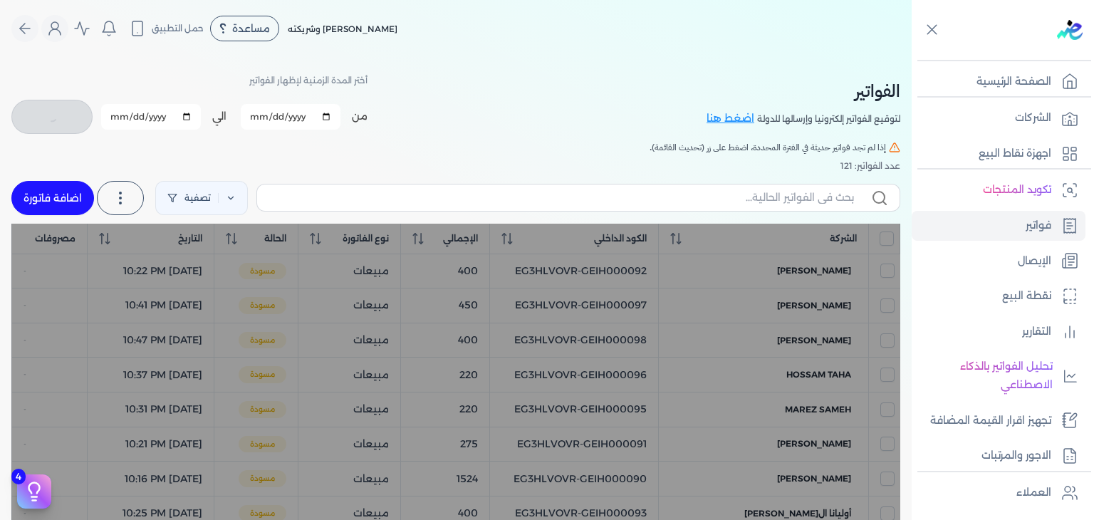
checkbox input "false"
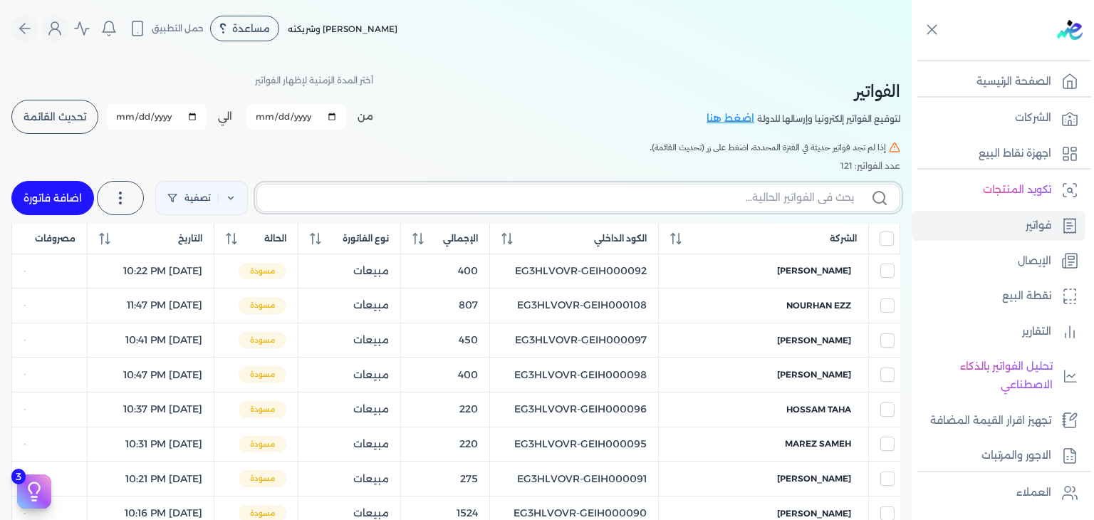
click at [814, 198] on input "text" at bounding box center [561, 197] width 585 height 15
paste input "EG3HLVOVR-GEIH000108"
type input "EG3HLVOVR-GEIH000108"
checkbox input "false"
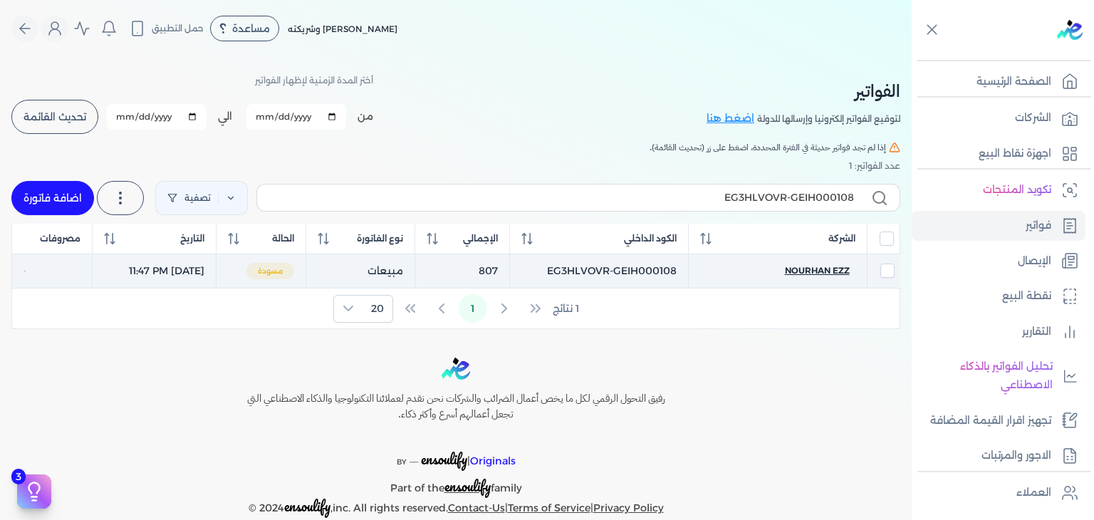
click at [816, 273] on span "nourhan ezz" at bounding box center [817, 270] width 65 height 13
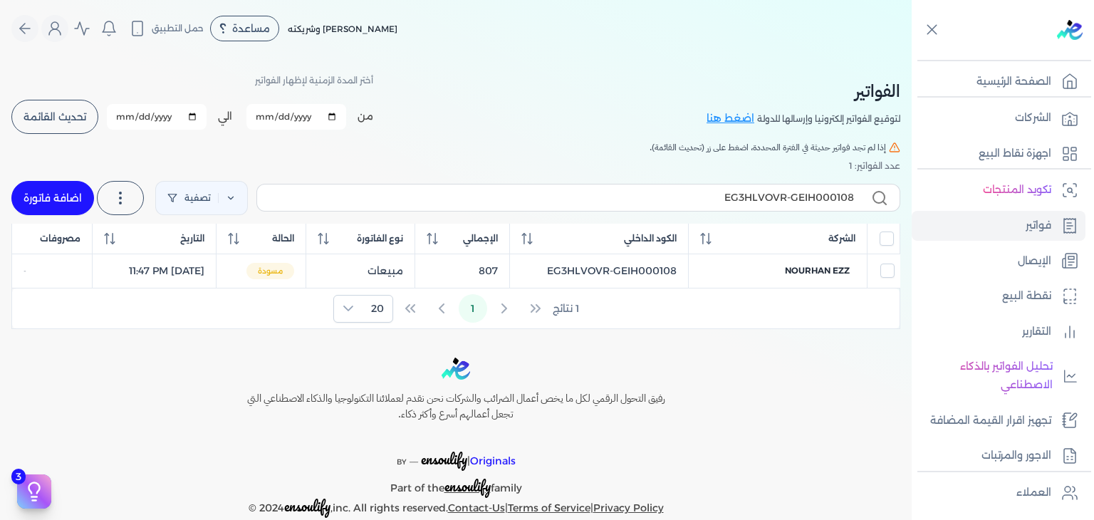
select select "EGP"
select select "B"
select select "EGS"
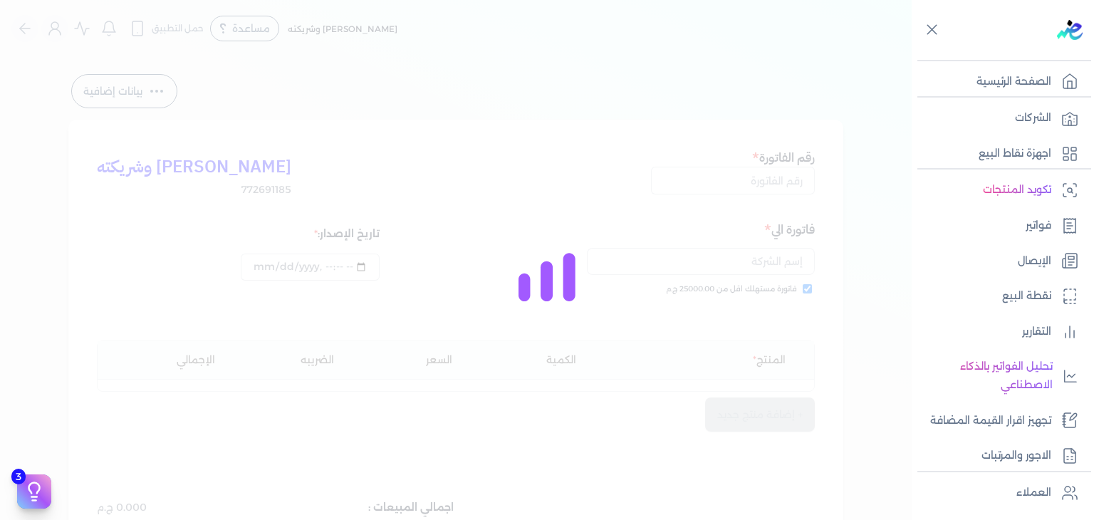
type input "EG3HLVOVR-GEIH000108"
checkbox input "true"
type input "[DATE]T23:47:21"
type input "[DATE]"
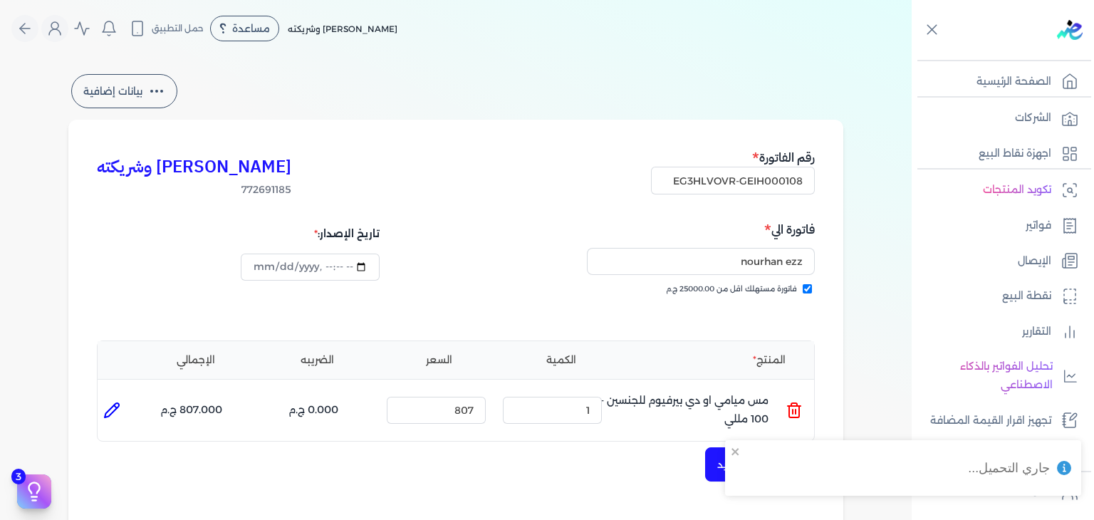
scroll to position [285, 0]
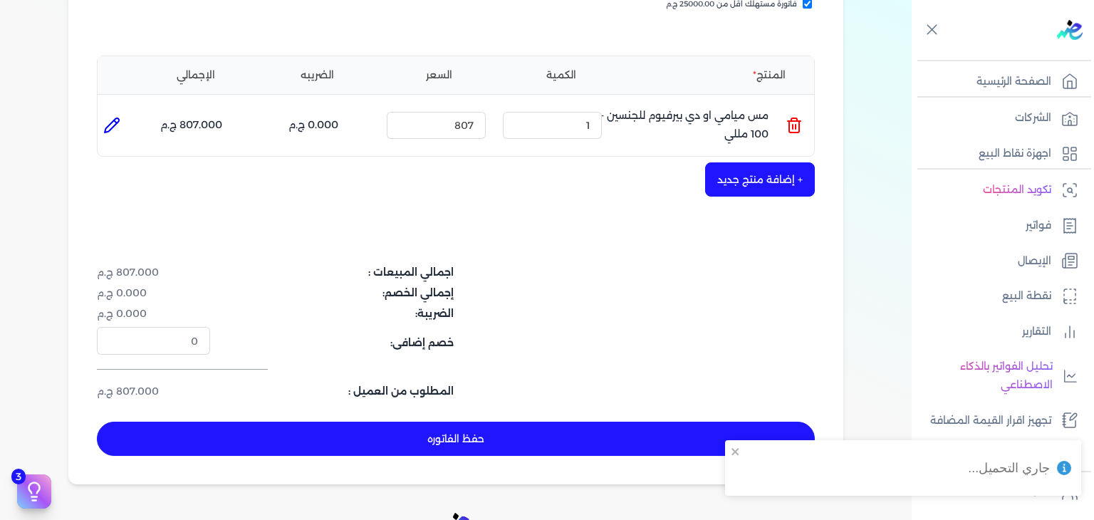
click at [469, 442] on button "حفظ الفاتوره" at bounding box center [456, 439] width 718 height 34
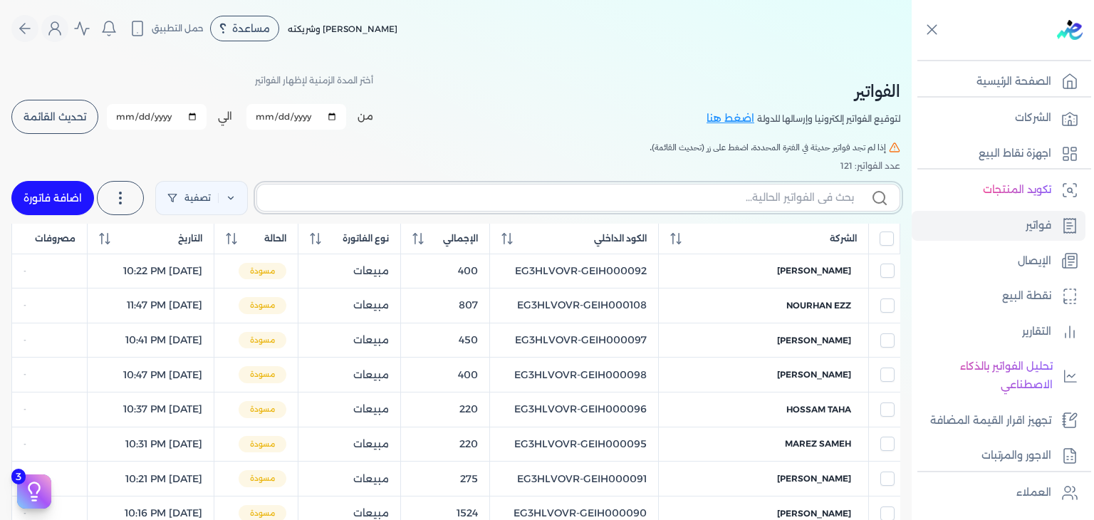
click at [749, 196] on input "text" at bounding box center [561, 197] width 585 height 15
paste input "مس ميامي او دي بيرفيوم للجنسين - 100 مللي"
type input "مس ميامي او دي بيرفيوم للجنسين - 100 مللي"
checkbox input "false"
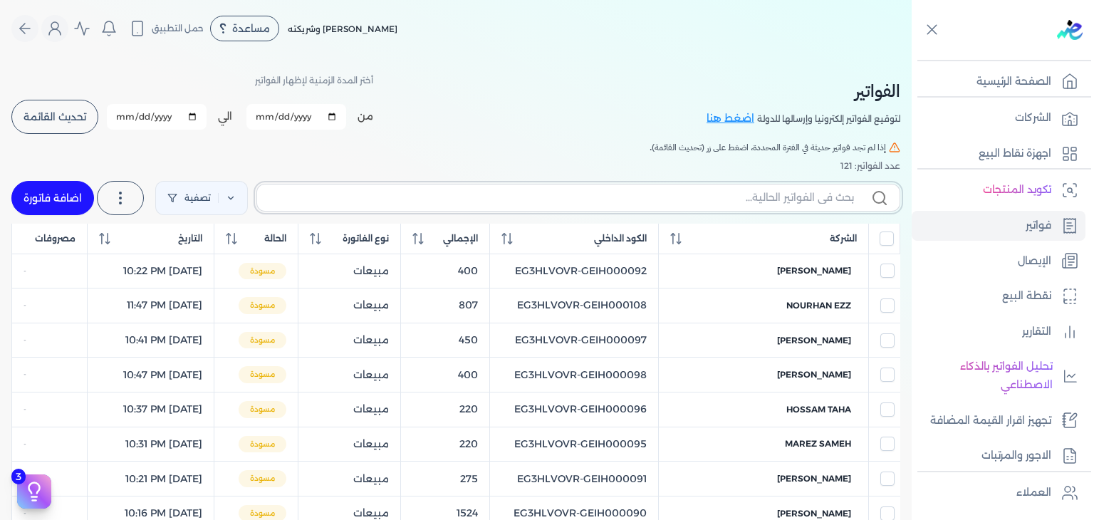
scroll to position [285, 0]
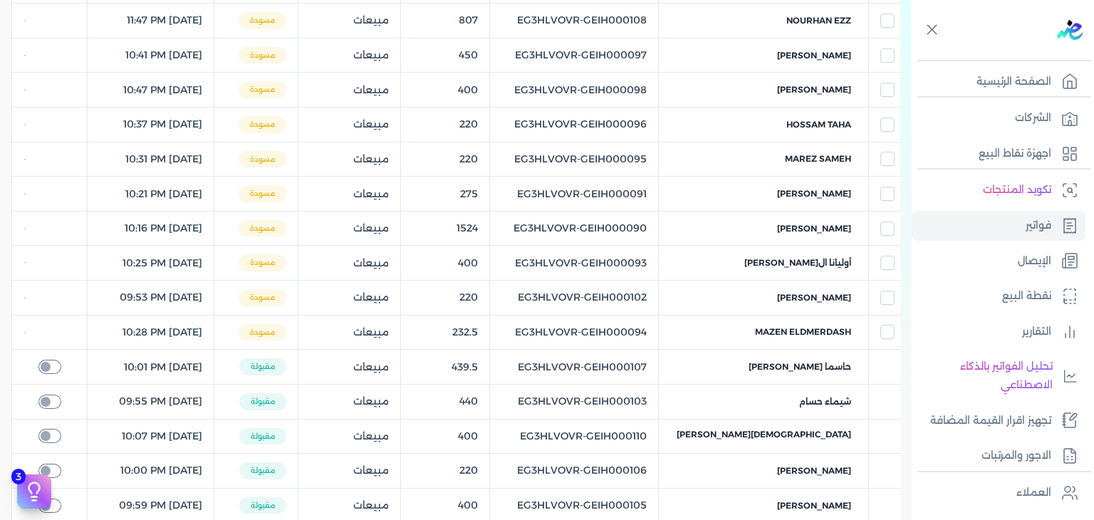
click at [686, 431] on table "الشركة الكود الداخلي الإجمالي نوع الفاتورة الحالة التاريخ مصروفات [PERSON_NAME]…" at bounding box center [455, 300] width 889 height 723
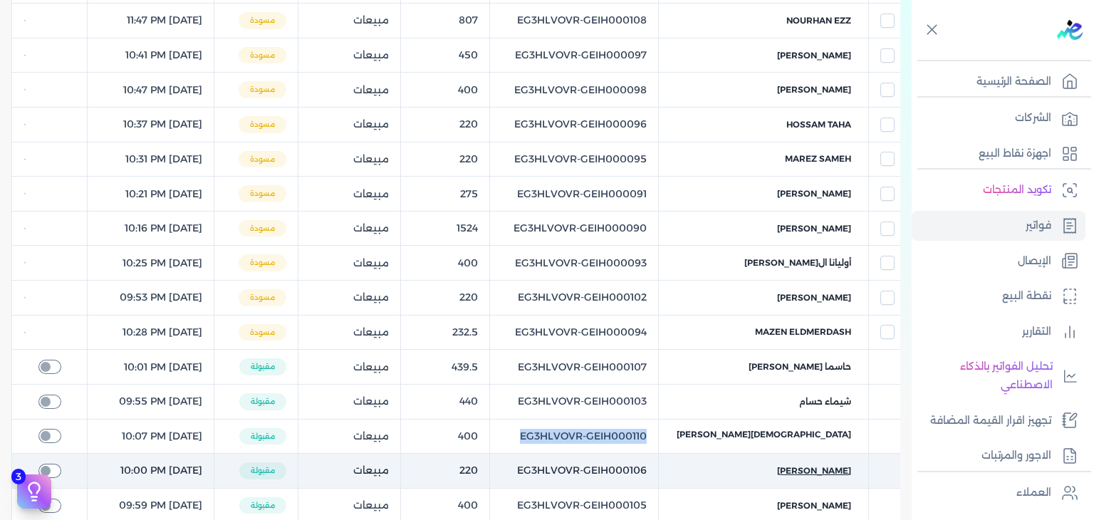
copy tr "EG3HLVOVR-GEIH000110"
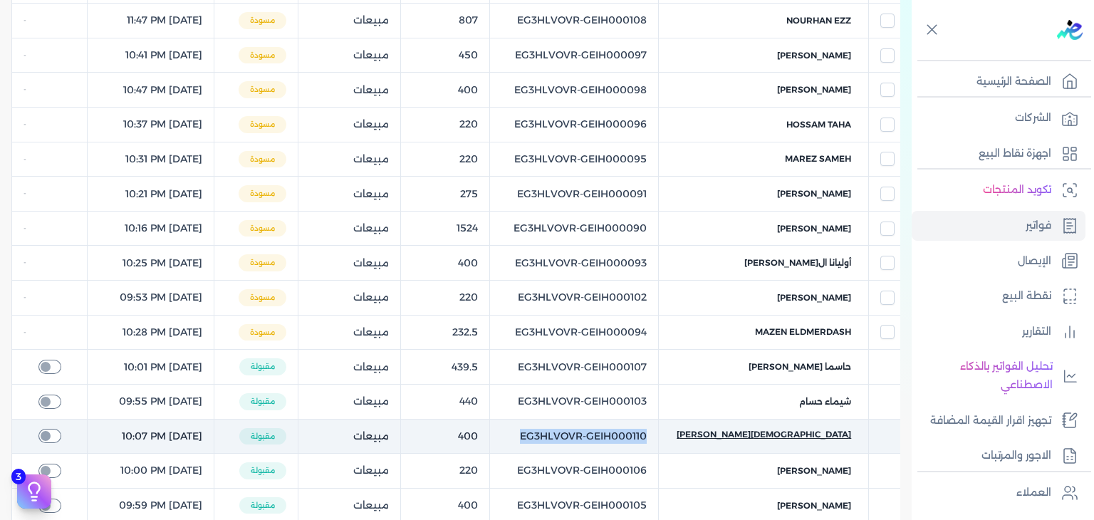
scroll to position [0, 0]
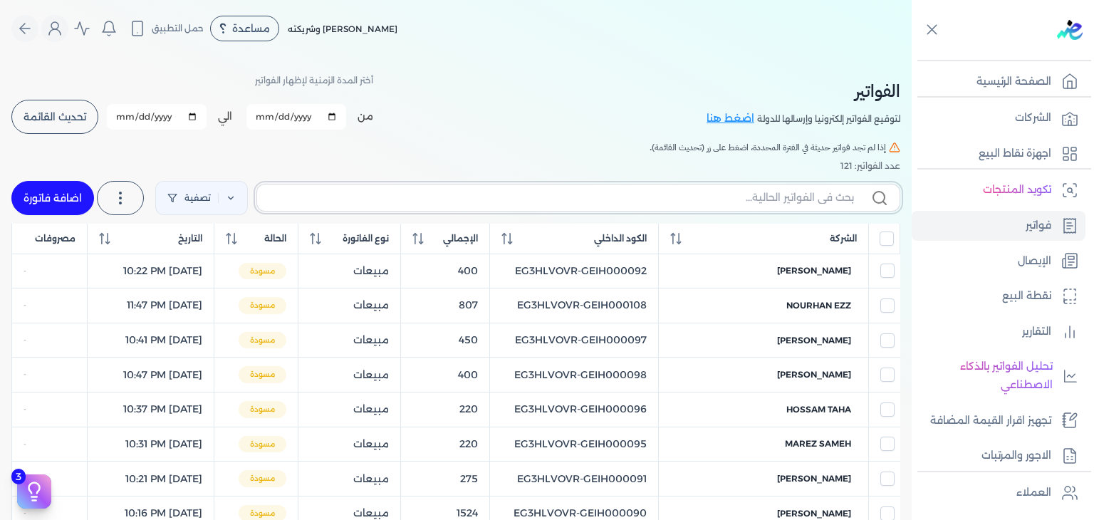
click at [803, 203] on input "text" at bounding box center [561, 197] width 585 height 15
paste input "EG3HLVOVR-GEIH000110"
type input "EG3HLVOVR-GEIH000110"
checkbox input "false"
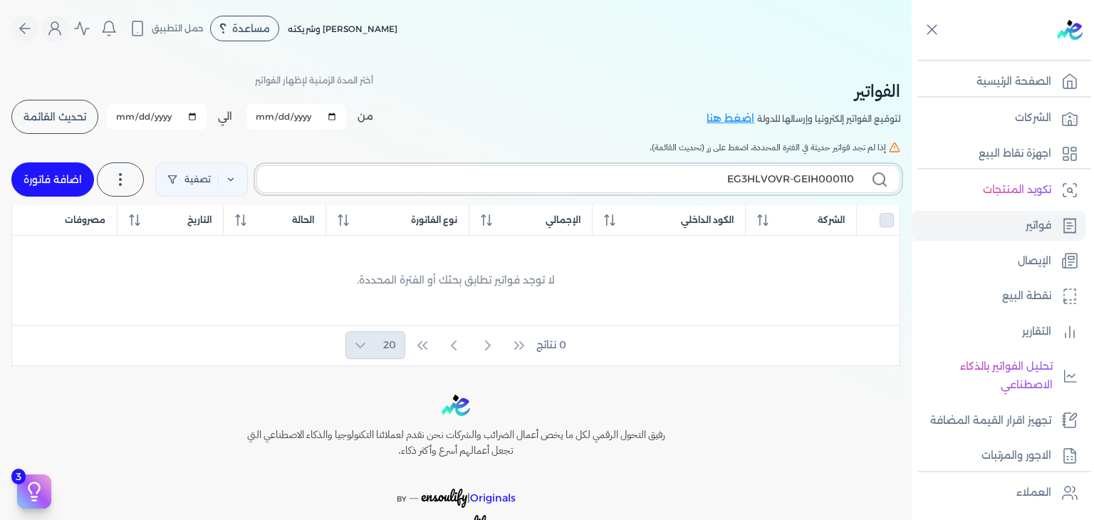
type input "EG3HLVOVR-GEIH000110"
checkbox input "false"
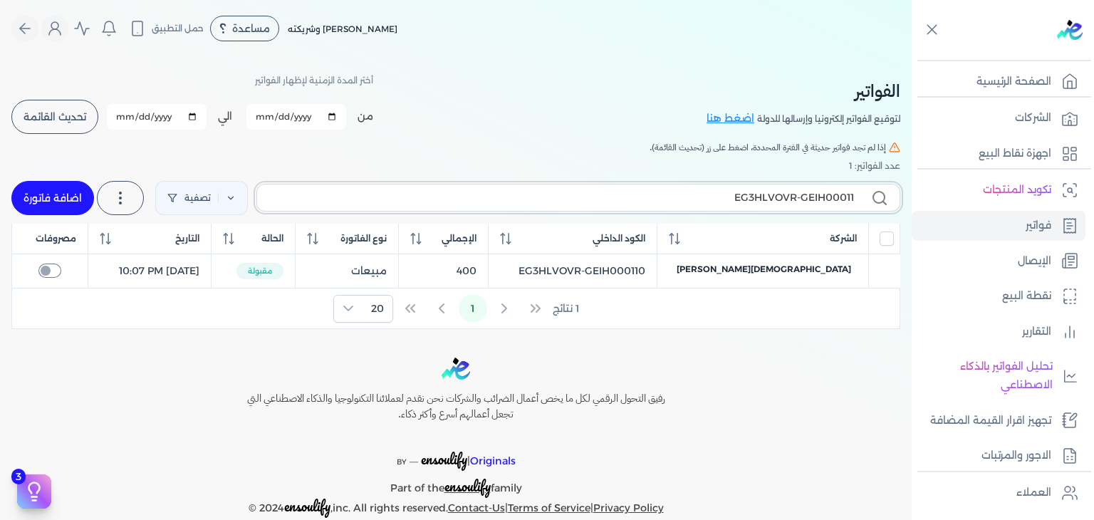
type input "EG3HLVOVR-GEIH000111"
checkbox input "false"
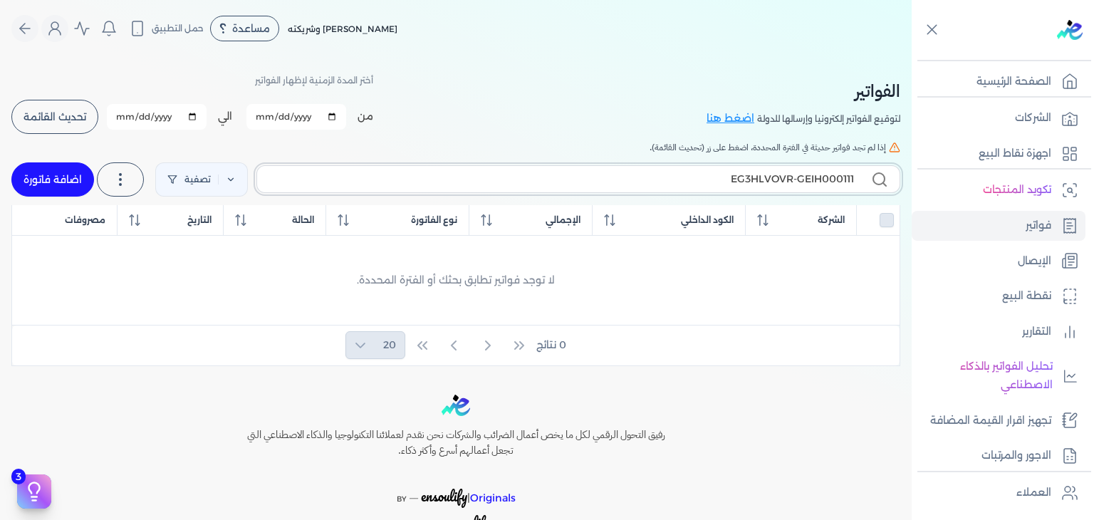
type input "EG3HLVOVR-GEIH000111"
click at [1018, 237] on link "فواتير" at bounding box center [999, 226] width 174 height 30
click at [760, 183] on input "EG3HLVOVR-GEIH000111" at bounding box center [561, 179] width 585 height 15
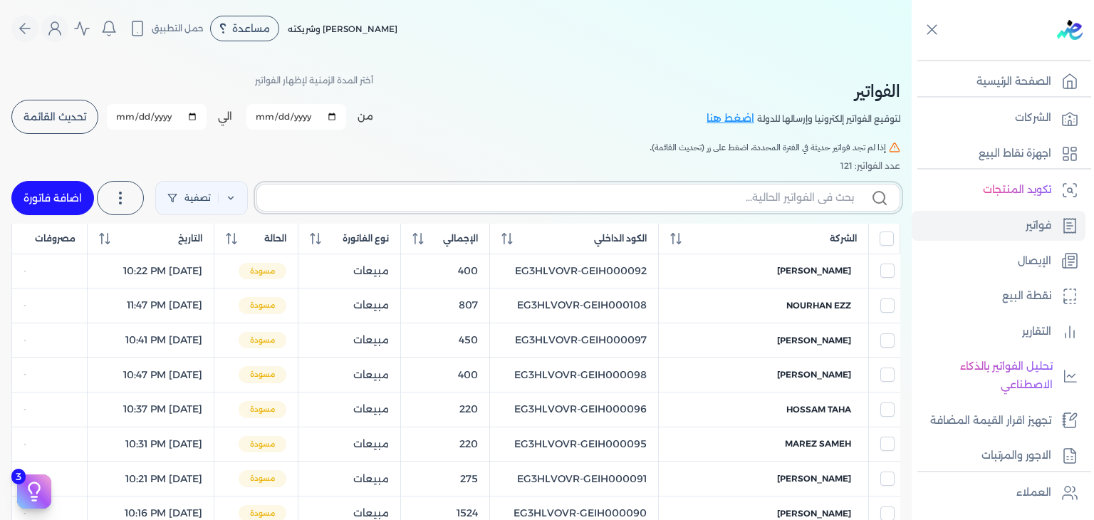
checkbox input "false"
click at [46, 120] on span "تحديث القائمة" at bounding box center [55, 117] width 63 height 10
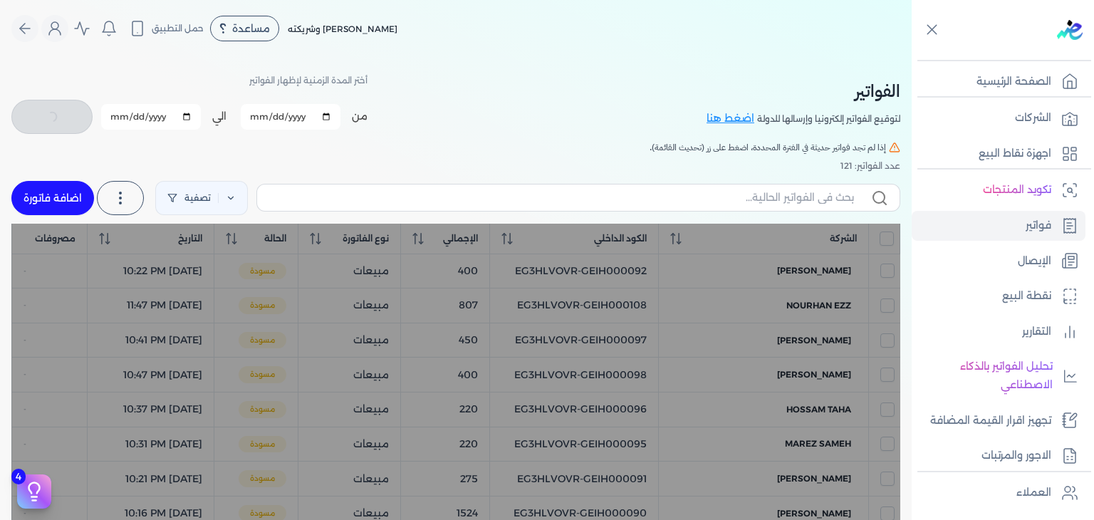
checkbox input "false"
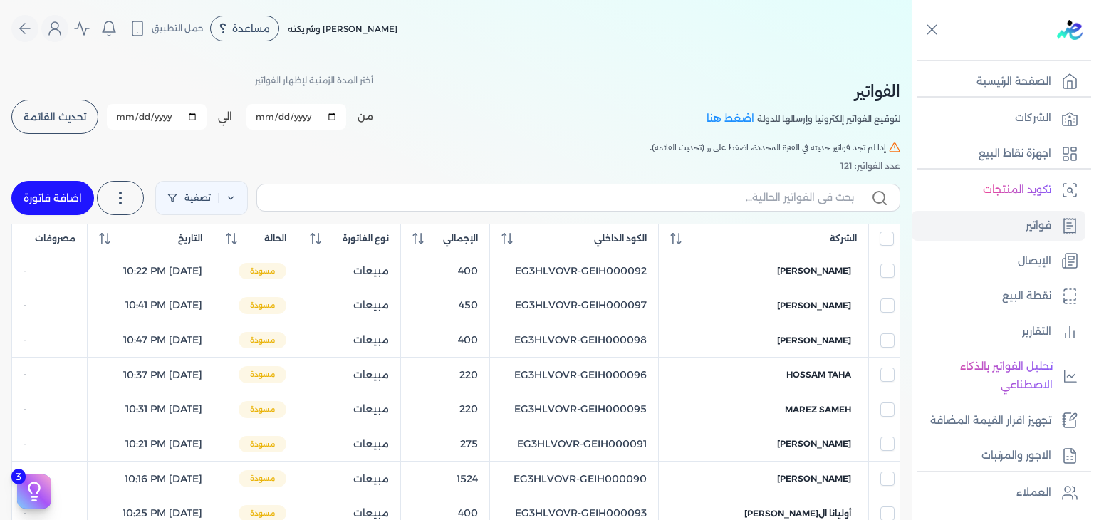
click at [513, 237] on icon at bounding box center [506, 238] width 11 height 11
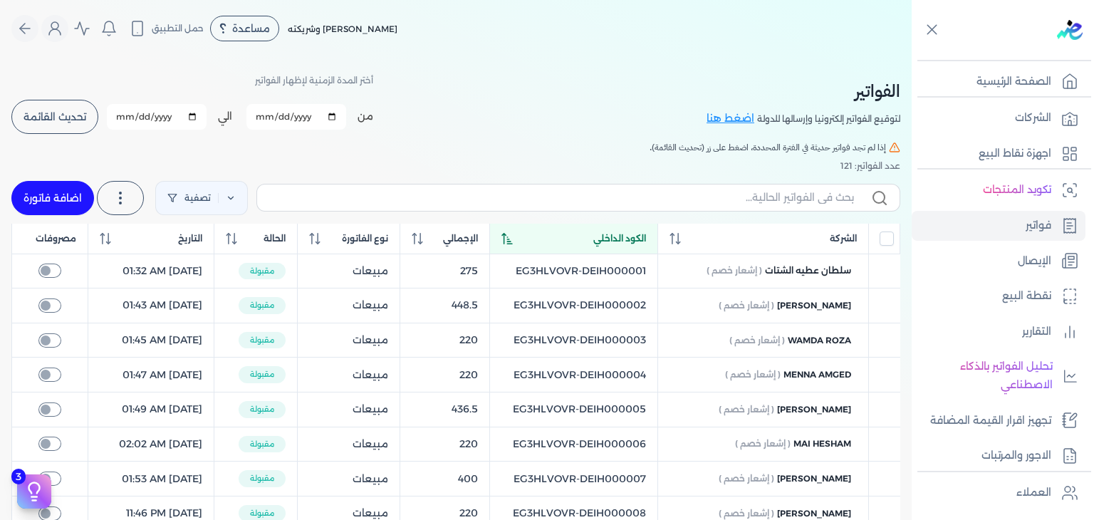
click at [524, 235] on th "الكود الداخلي" at bounding box center [573, 239] width 169 height 31
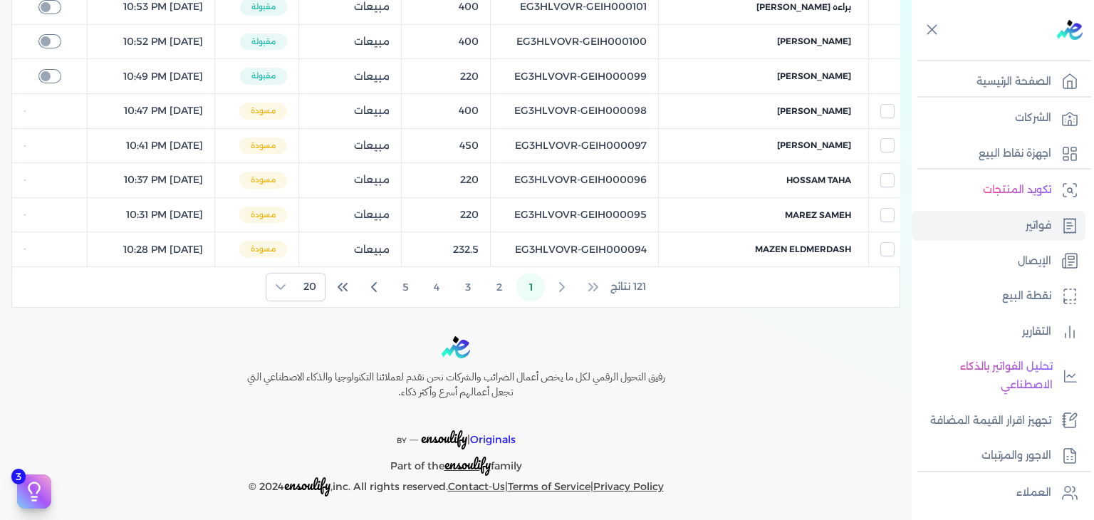
scroll to position [492, 0]
